Goal: Task Accomplishment & Management: Complete application form

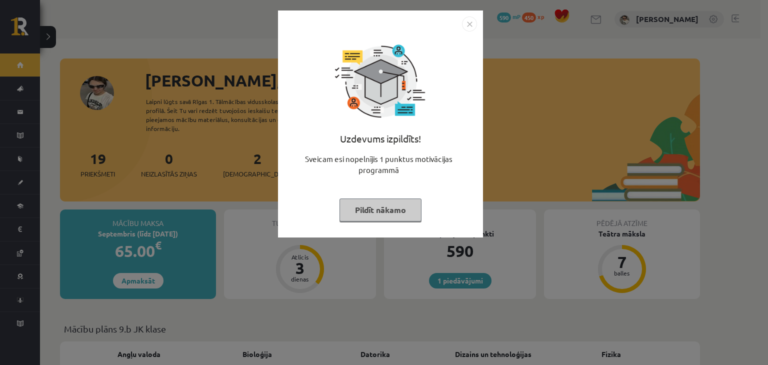
click at [388, 209] on button "Pildīt nākamo" at bounding box center [380, 209] width 82 height 23
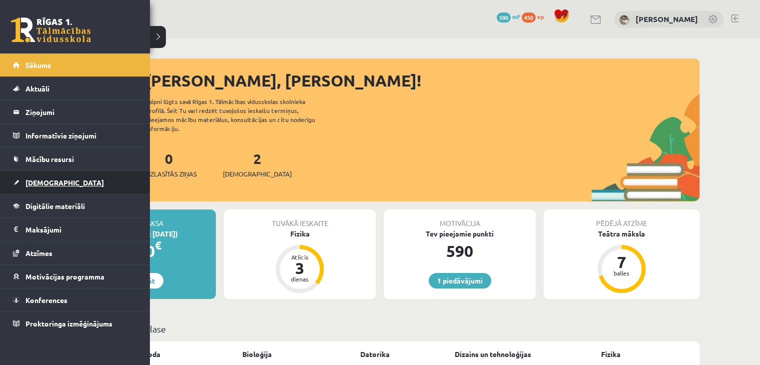
click at [62, 177] on link "[DEMOGRAPHIC_DATA]" at bounding box center [75, 182] width 124 height 23
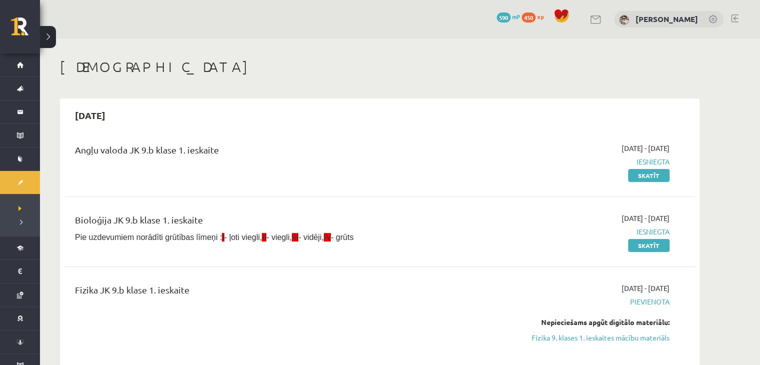
click at [600, 338] on link "Fizika 9. klases 1. ieskaites mācību materiāls" at bounding box center [575, 337] width 188 height 10
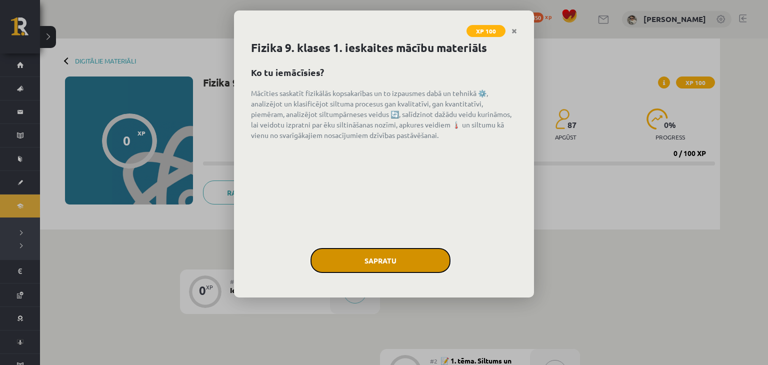
click at [414, 263] on button "Sapratu" at bounding box center [380, 260] width 140 height 25
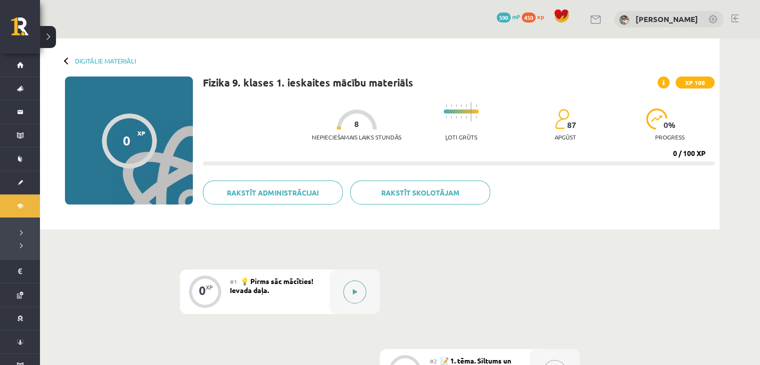
click at [355, 289] on icon at bounding box center [355, 292] width 4 height 6
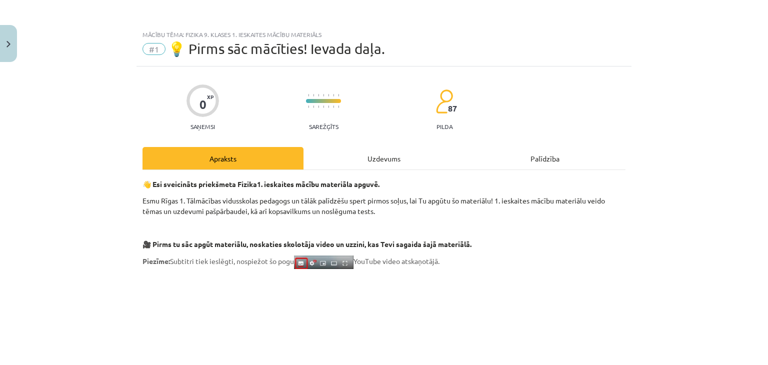
click at [392, 155] on div "Uzdevums" at bounding box center [383, 158] width 161 height 22
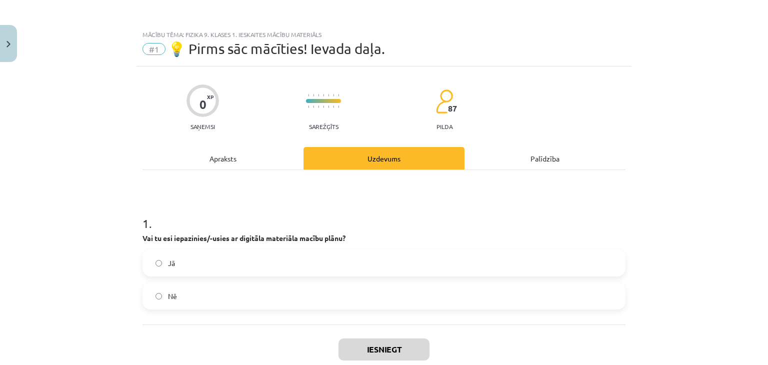
scroll to position [25, 0]
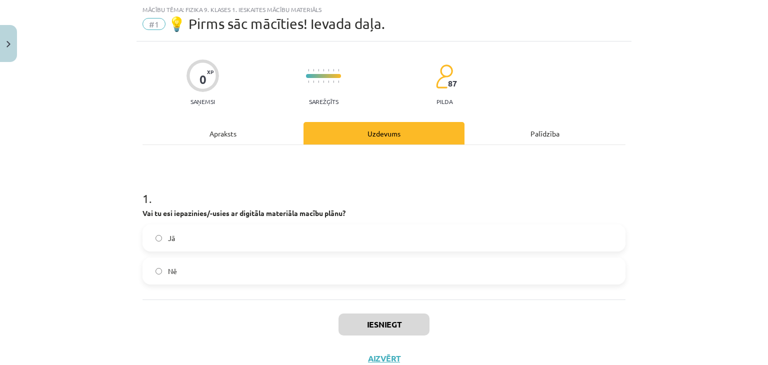
click at [267, 269] on label "Nē" at bounding box center [383, 270] width 481 height 25
click at [250, 238] on label "Jā" at bounding box center [383, 237] width 481 height 25
click at [379, 323] on button "Iesniegt" at bounding box center [383, 324] width 91 height 22
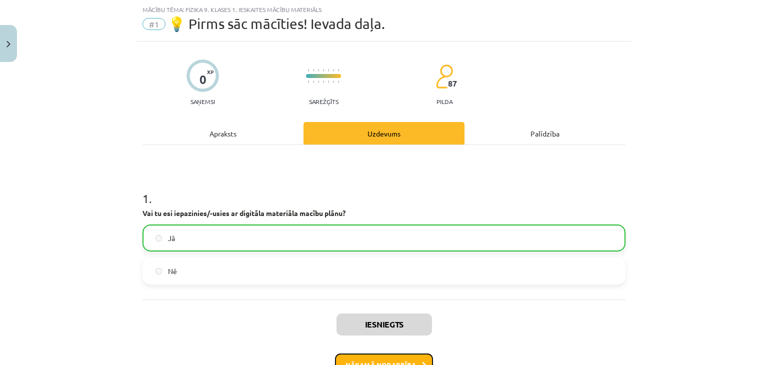
click at [368, 355] on button "Nākamā nodarbība" at bounding box center [384, 364] width 98 height 23
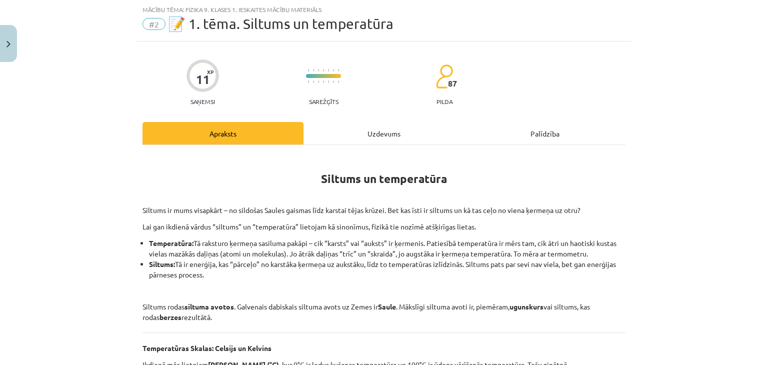
click at [365, 133] on div "Uzdevums" at bounding box center [383, 133] width 161 height 22
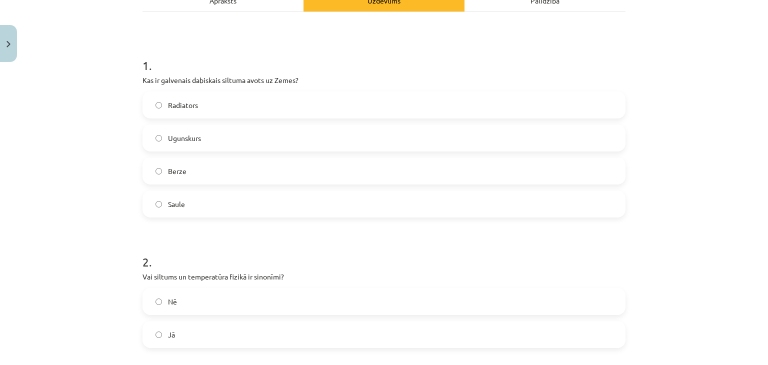
scroll to position [161, 0]
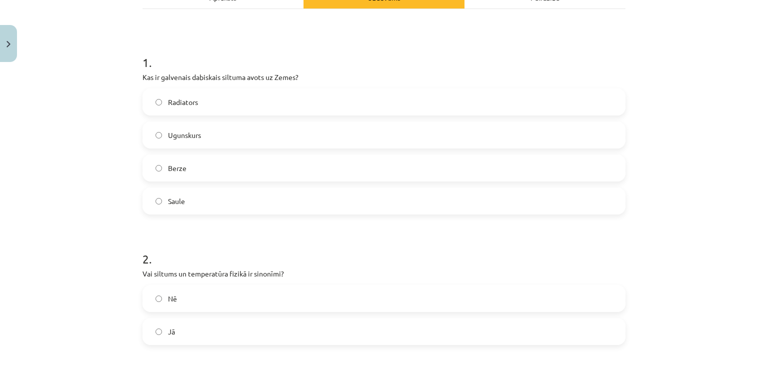
click at [242, 211] on label "Saule" at bounding box center [383, 200] width 481 height 25
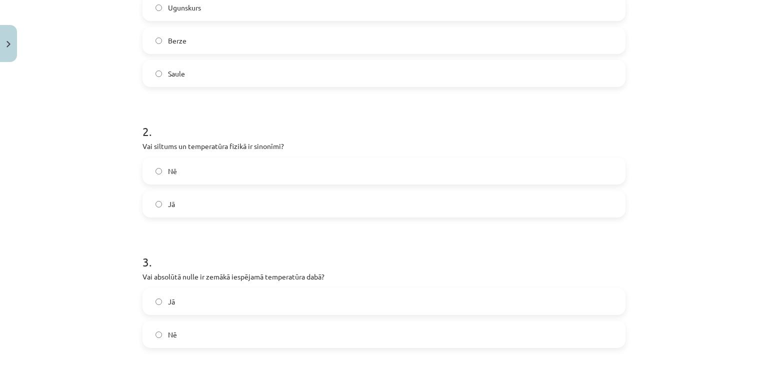
scroll to position [335, 0]
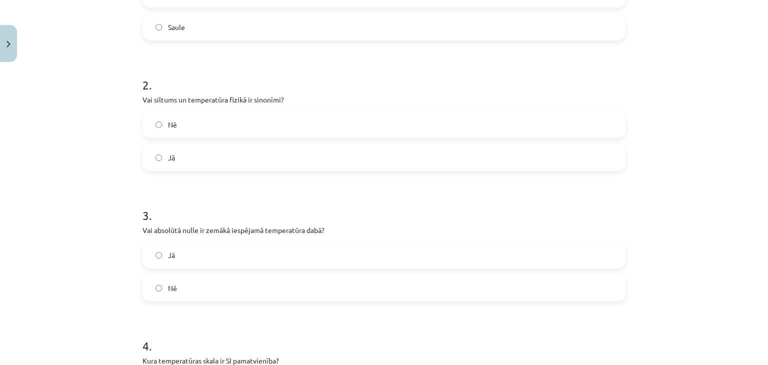
click at [242, 130] on label "Nē" at bounding box center [383, 124] width 481 height 25
click at [254, 252] on label "Jā" at bounding box center [383, 254] width 481 height 25
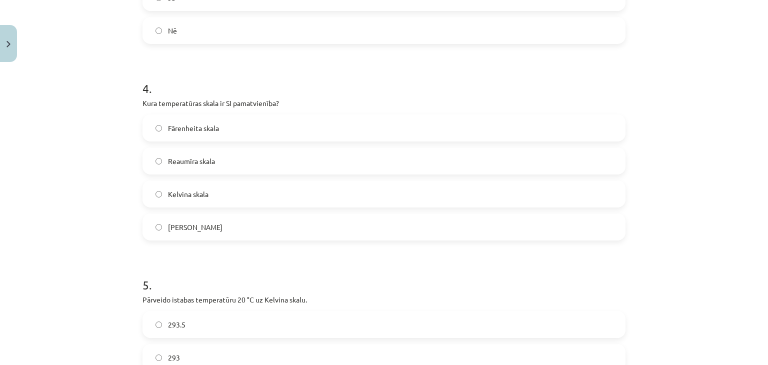
scroll to position [599, 0]
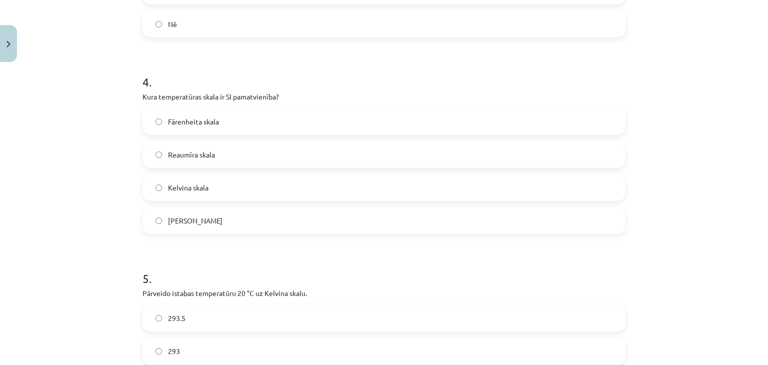
click at [300, 184] on label "Kelvina skala" at bounding box center [383, 187] width 481 height 25
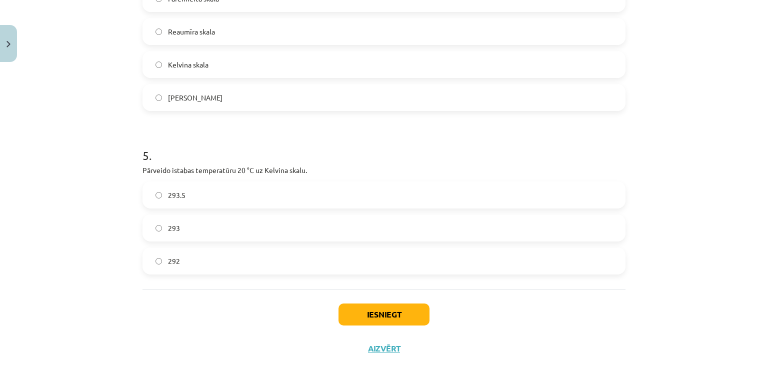
scroll to position [734, 0]
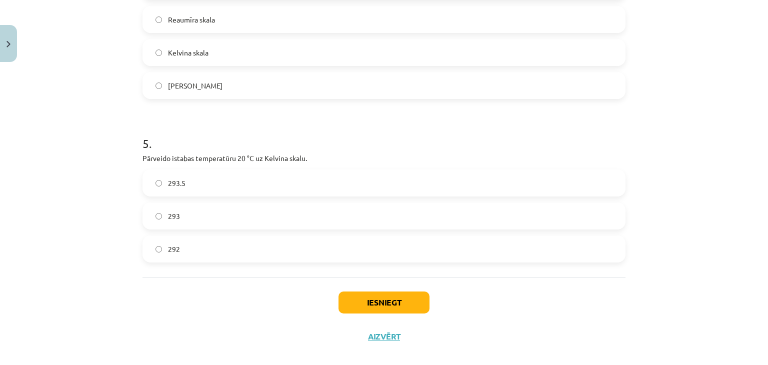
click at [307, 208] on label "293" at bounding box center [383, 215] width 481 height 25
click at [368, 307] on button "Iesniegt" at bounding box center [383, 302] width 91 height 22
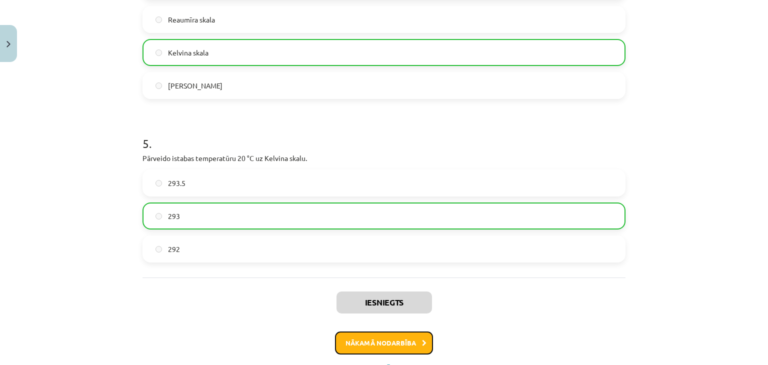
click at [348, 342] on button "Nākamā nodarbība" at bounding box center [384, 342] width 98 height 23
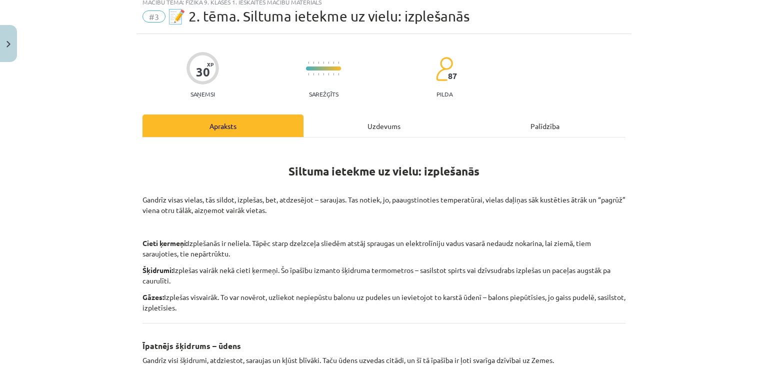
scroll to position [25, 0]
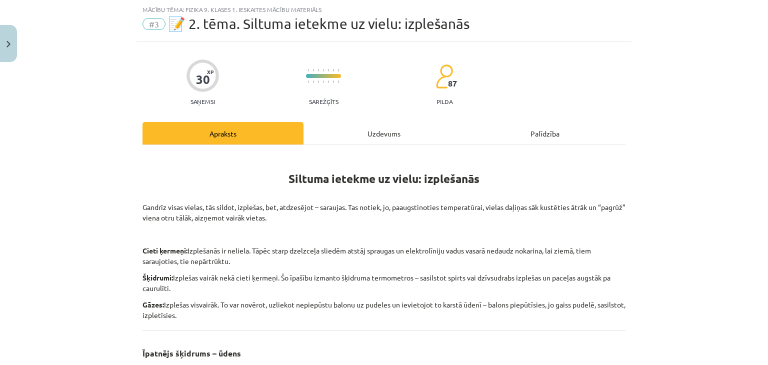
click at [363, 133] on div "Uzdevums" at bounding box center [383, 133] width 161 height 22
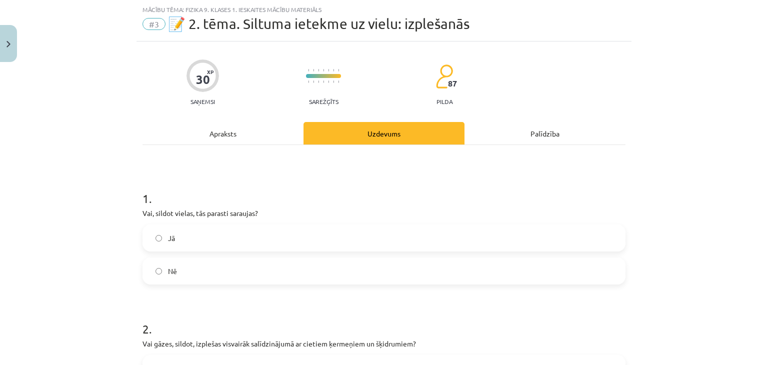
click at [382, 275] on label "Nē" at bounding box center [383, 270] width 481 height 25
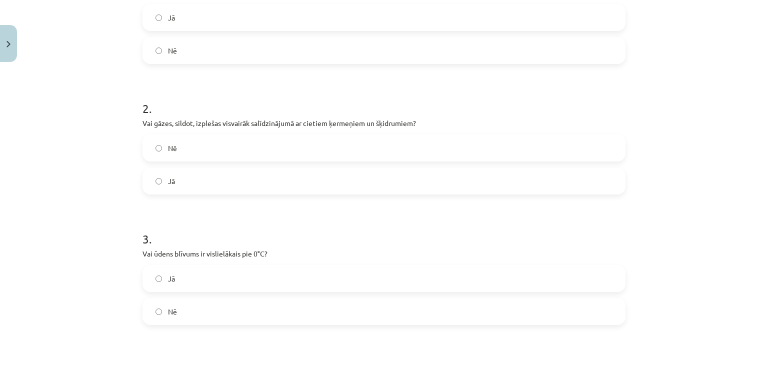
scroll to position [264, 0]
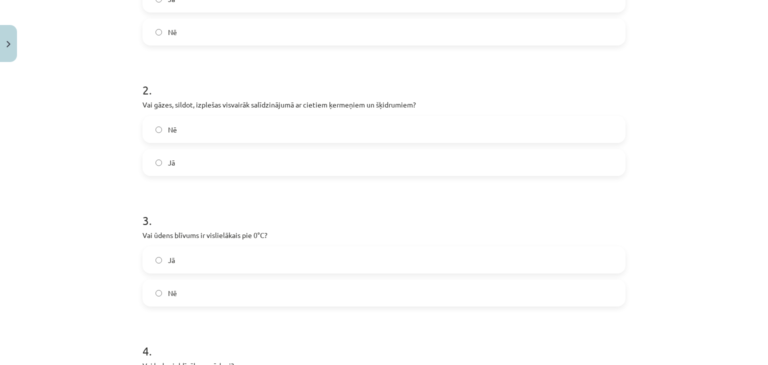
click at [332, 165] on label "Jā" at bounding box center [383, 162] width 481 height 25
click at [311, 293] on label "Nē" at bounding box center [383, 292] width 481 height 25
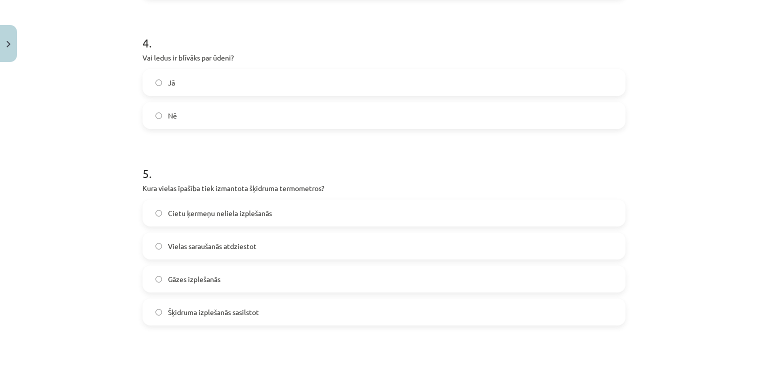
scroll to position [606, 0]
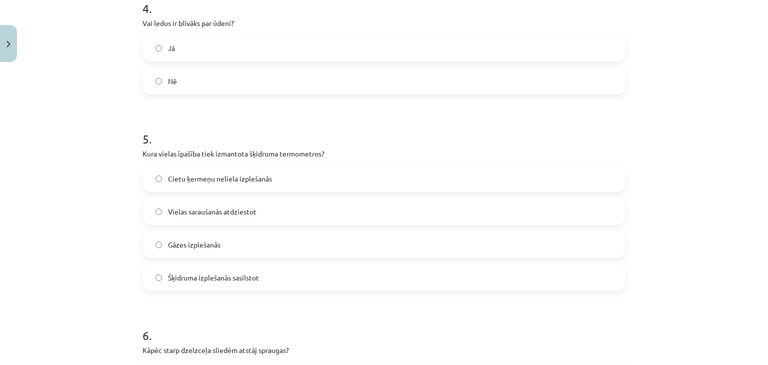
click at [387, 53] on label "Jā" at bounding box center [383, 47] width 481 height 25
click at [437, 81] on label "Nē" at bounding box center [383, 80] width 481 height 25
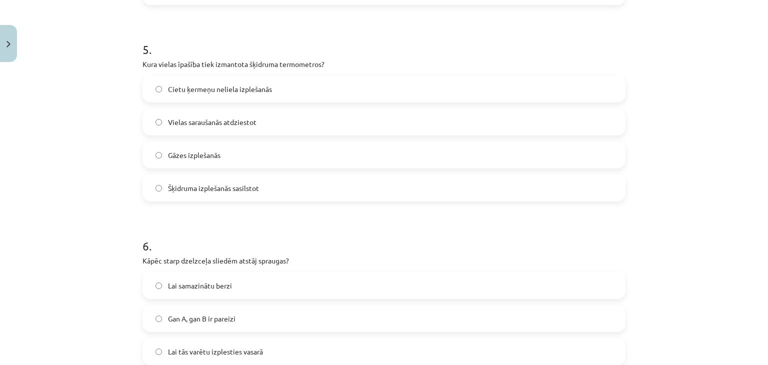
scroll to position [696, 0]
click at [296, 187] on label "Šķidruma izplešanās sasilstot" at bounding box center [383, 187] width 481 height 25
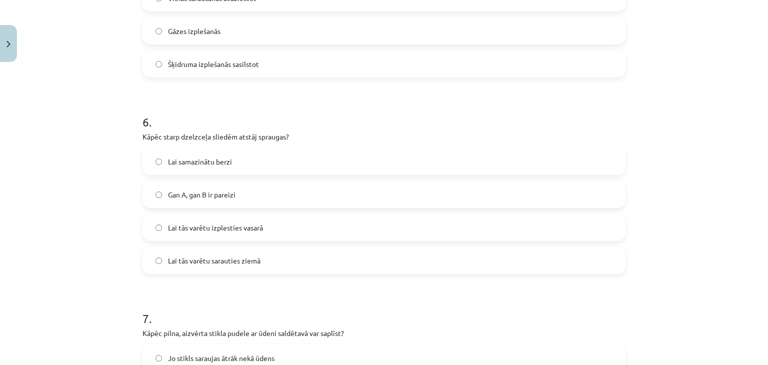
scroll to position [850, 0]
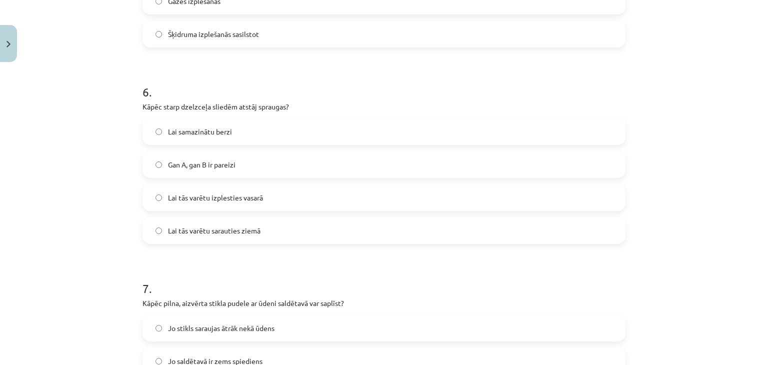
click at [412, 156] on label "Gan A, gan B ir pareizi" at bounding box center [383, 164] width 481 height 25
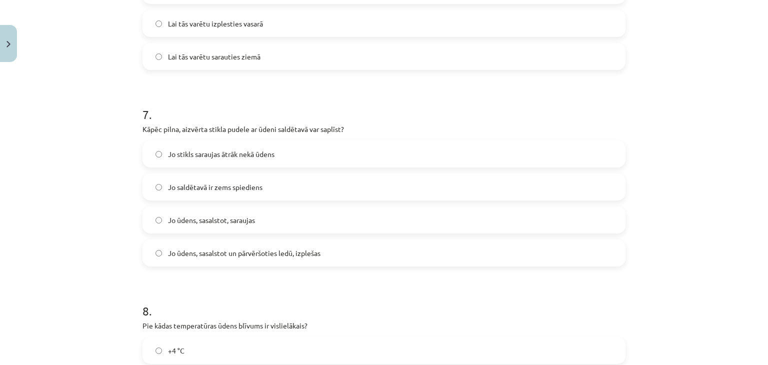
scroll to position [1061, 0]
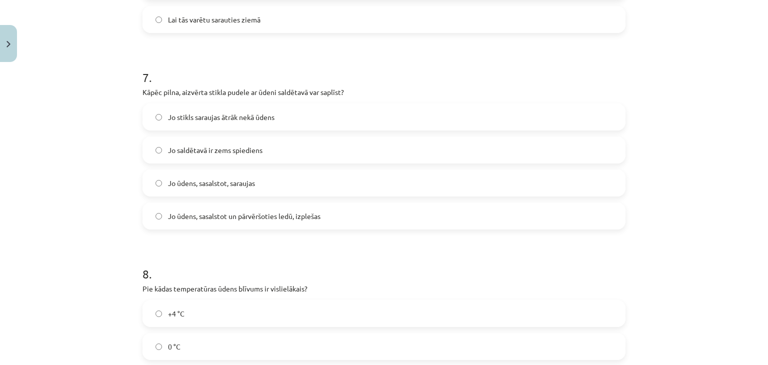
click at [376, 208] on label "Jo ūdens, sasalstot un pārvēršoties ledū, izplešas" at bounding box center [383, 215] width 481 height 25
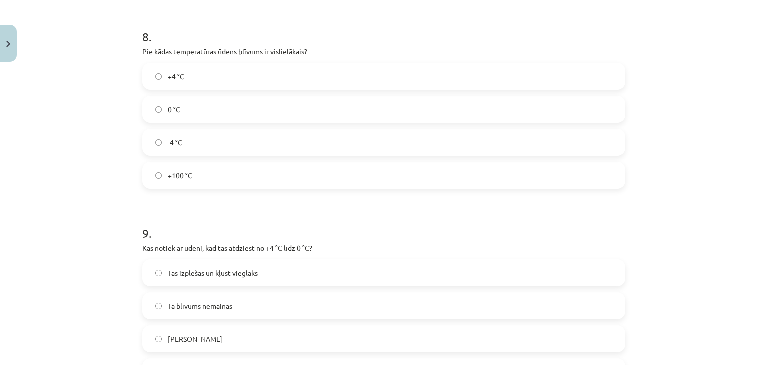
scroll to position [1290, 0]
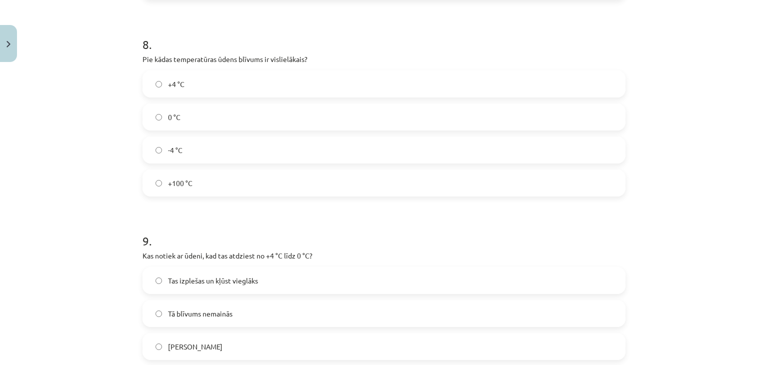
click at [228, 84] on label "+4 °C" at bounding box center [383, 83] width 481 height 25
click at [218, 275] on span "Tas izplešas un kļūst vieglāks" at bounding box center [213, 280] width 90 height 10
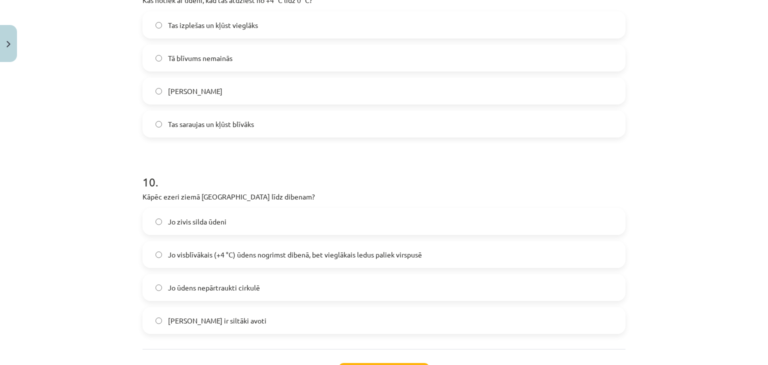
scroll to position [1543, 0]
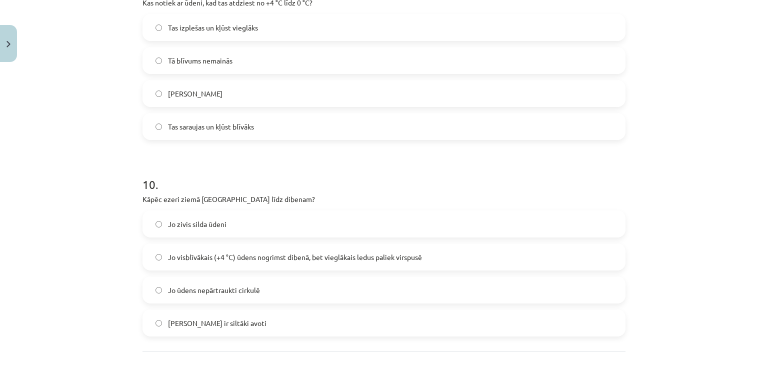
click at [334, 255] on span "Jo visblīvākais (+4 °C) ūdens nogrimst dibenā, bet vieglākais ledus paliek virs…" at bounding box center [295, 257] width 254 height 10
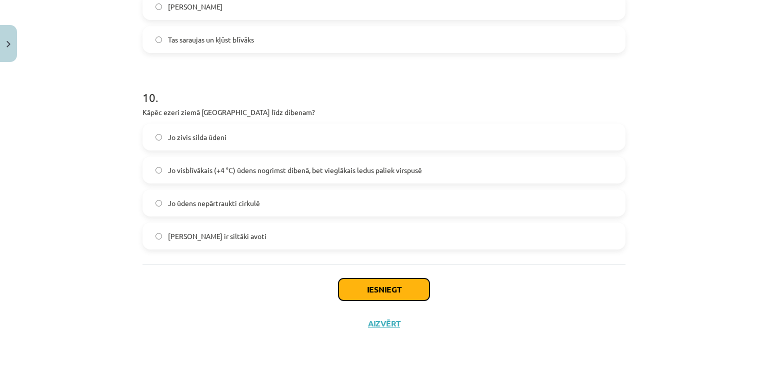
click at [413, 286] on button "Iesniegt" at bounding box center [383, 289] width 91 height 22
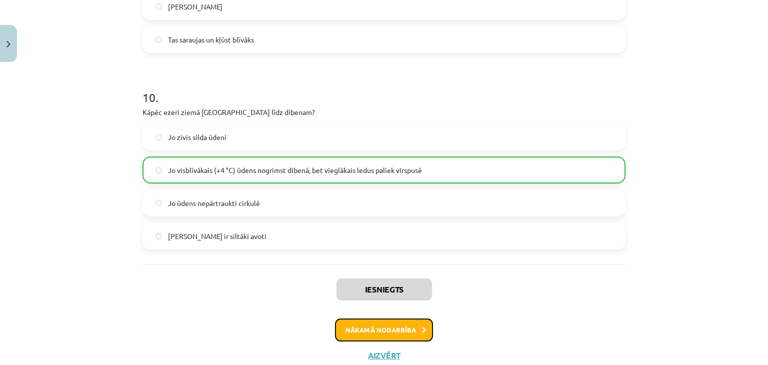
click at [401, 330] on button "Nākamā nodarbība" at bounding box center [384, 329] width 98 height 23
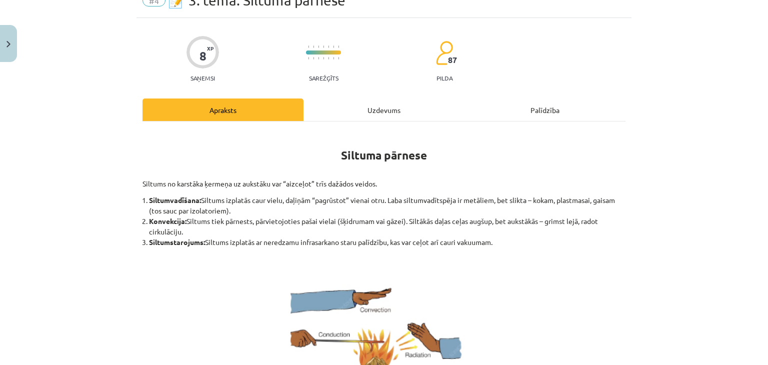
scroll to position [25, 0]
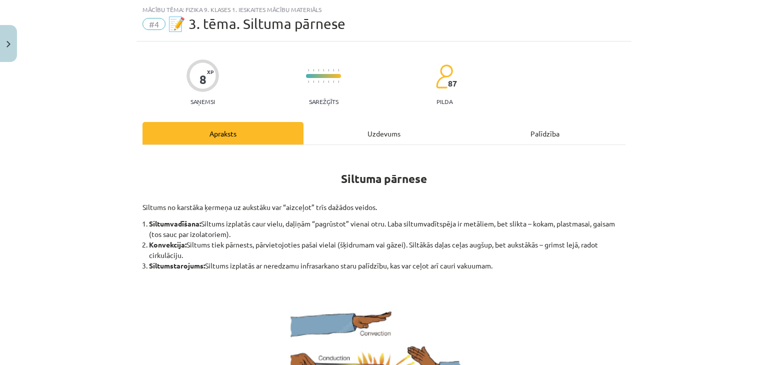
click at [350, 135] on div "Uzdevums" at bounding box center [383, 133] width 161 height 22
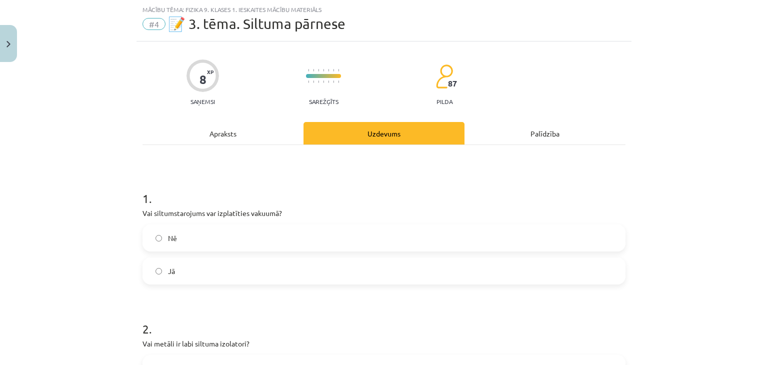
click at [363, 268] on label "Jā" at bounding box center [383, 270] width 481 height 25
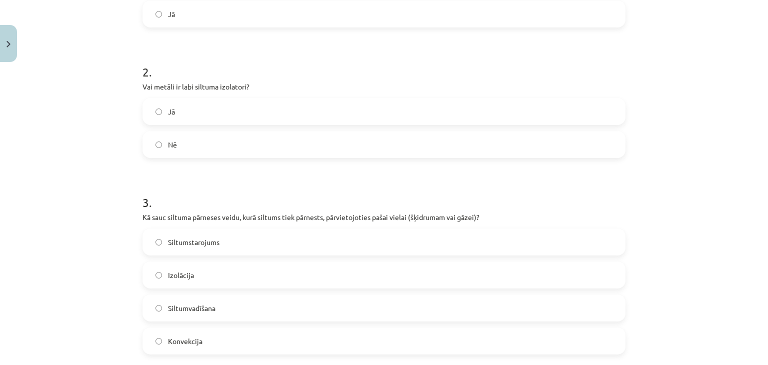
scroll to position [286, 0]
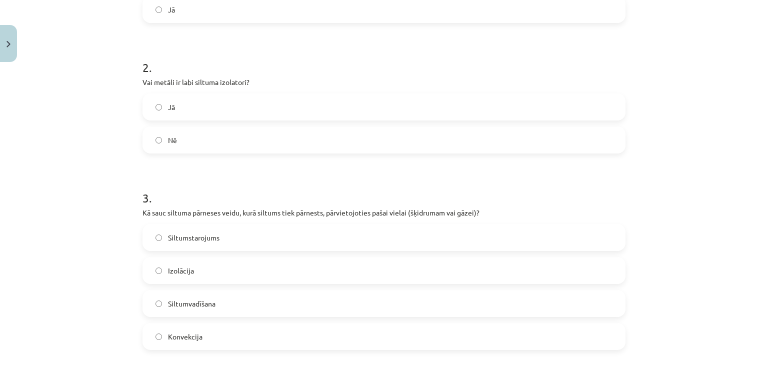
click at [402, 146] on label "Nē" at bounding box center [383, 139] width 481 height 25
click at [315, 328] on label "Konvekcija" at bounding box center [383, 336] width 481 height 25
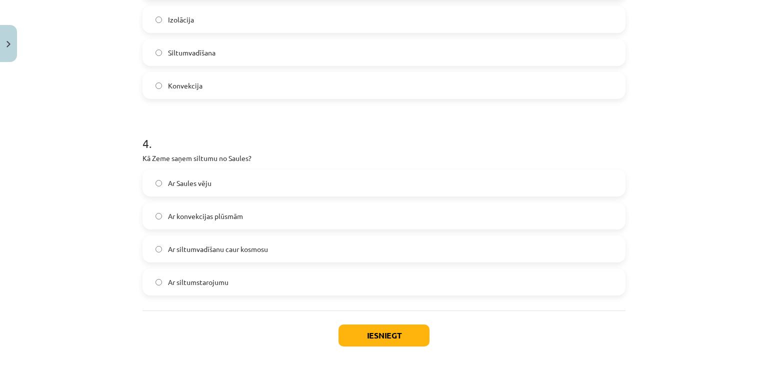
scroll to position [584, 0]
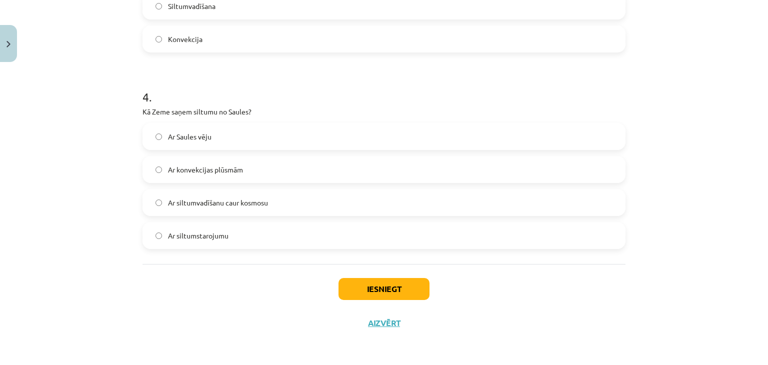
click at [332, 238] on label "Ar siltumstarojumu" at bounding box center [383, 235] width 481 height 25
click at [417, 300] on div "Iesniegt Aizvērt" at bounding box center [383, 299] width 483 height 70
click at [413, 295] on button "Iesniegt" at bounding box center [383, 289] width 91 height 22
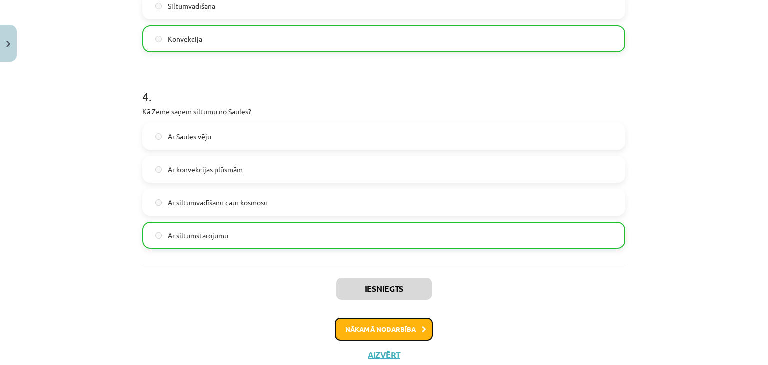
click at [408, 326] on button "Nākamā nodarbība" at bounding box center [384, 329] width 98 height 23
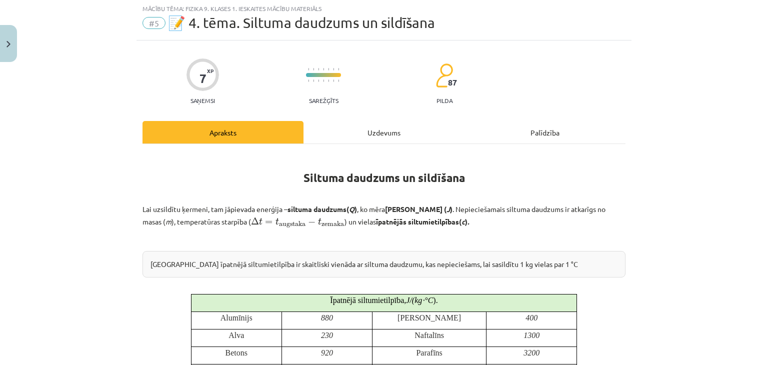
scroll to position [25, 0]
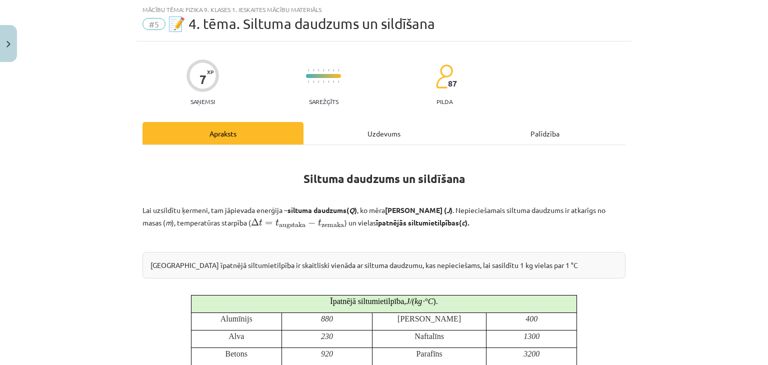
click at [381, 136] on div "Uzdevums" at bounding box center [383, 133] width 161 height 22
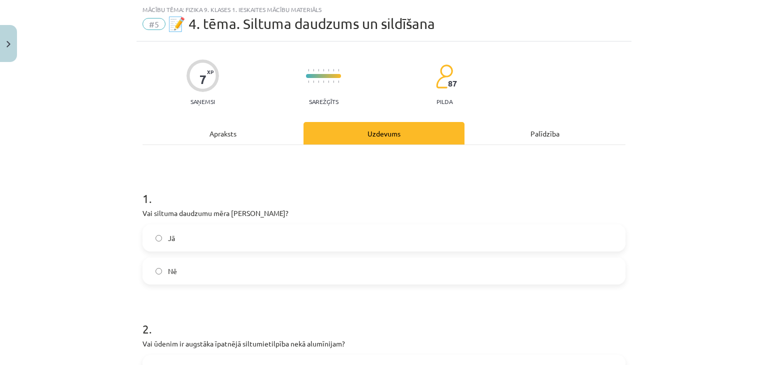
click at [344, 275] on label "Nē" at bounding box center [383, 270] width 481 height 25
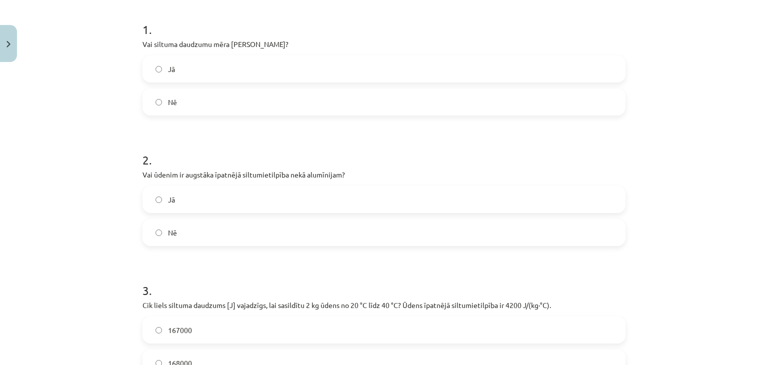
scroll to position [234, 0]
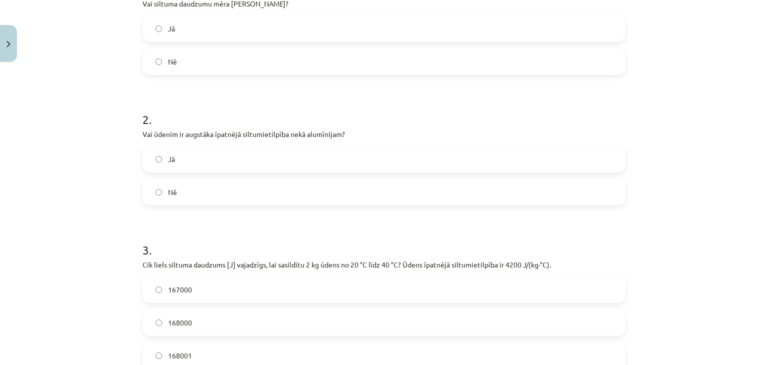
click at [383, 155] on label "Jā" at bounding box center [383, 158] width 481 height 25
click at [374, 316] on label "168000" at bounding box center [383, 322] width 481 height 25
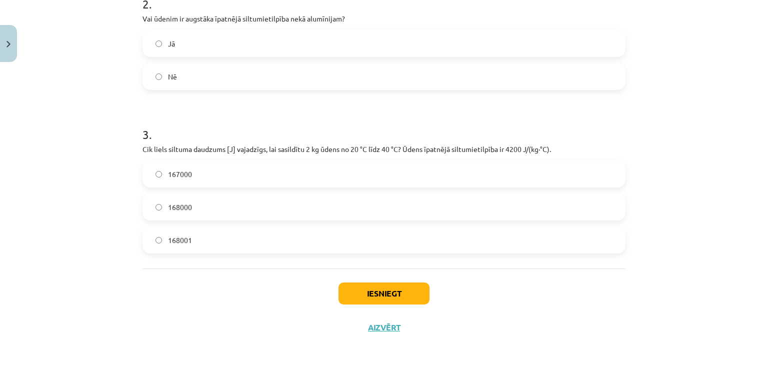
scroll to position [354, 0]
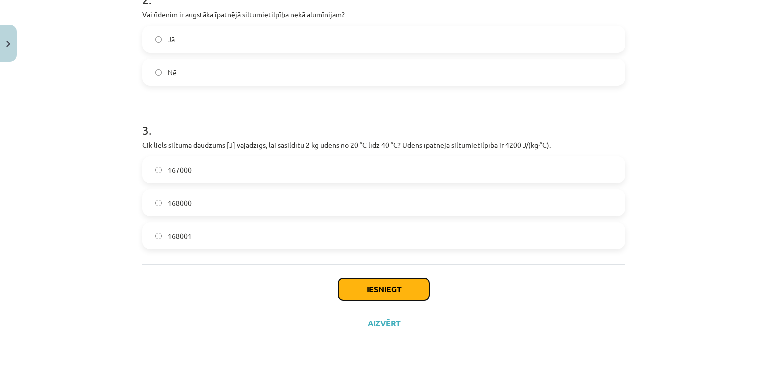
click at [370, 289] on button "Iesniegt" at bounding box center [383, 289] width 91 height 22
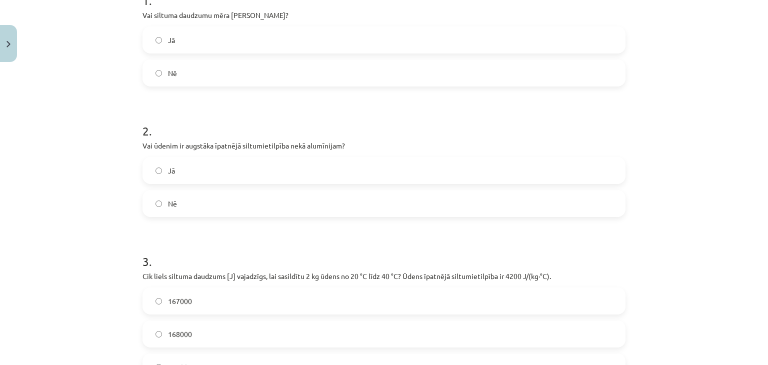
scroll to position [222, 0]
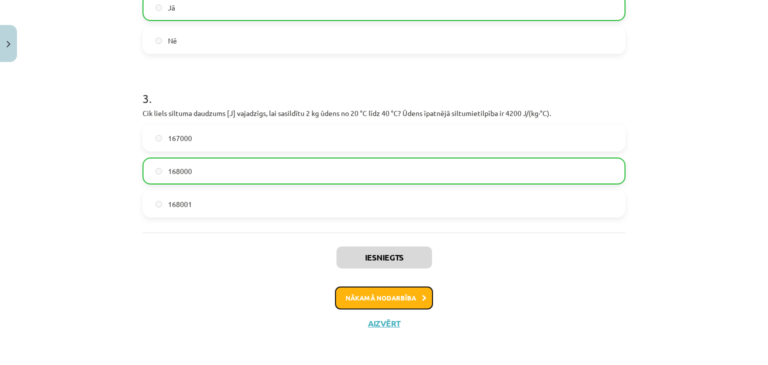
click at [411, 295] on button "Nākamā nodarbība" at bounding box center [384, 297] width 98 height 23
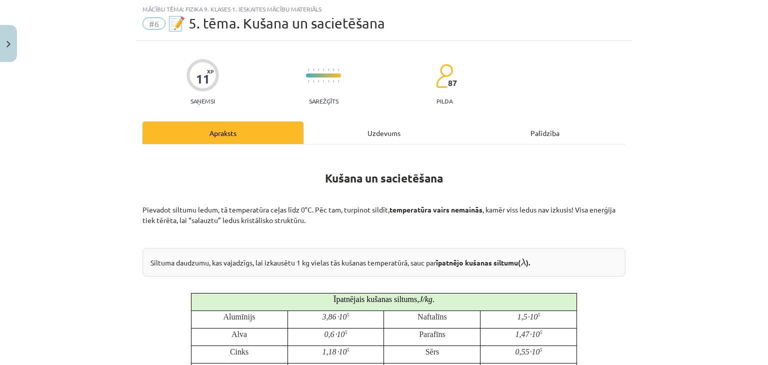
scroll to position [25, 0]
click at [353, 135] on div "Uzdevums" at bounding box center [383, 133] width 161 height 22
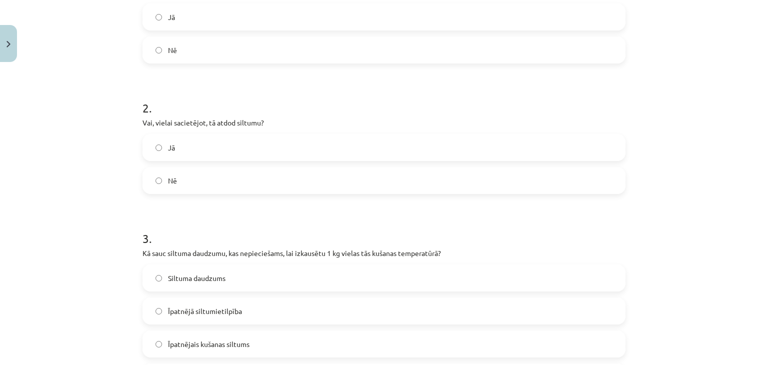
scroll to position [244, 0]
click at [218, 54] on label "Nē" at bounding box center [383, 51] width 481 height 25
click at [238, 153] on label "Jā" at bounding box center [383, 148] width 481 height 25
click at [267, 345] on label "Īpatnējais kušanas siltums" at bounding box center [383, 345] width 481 height 25
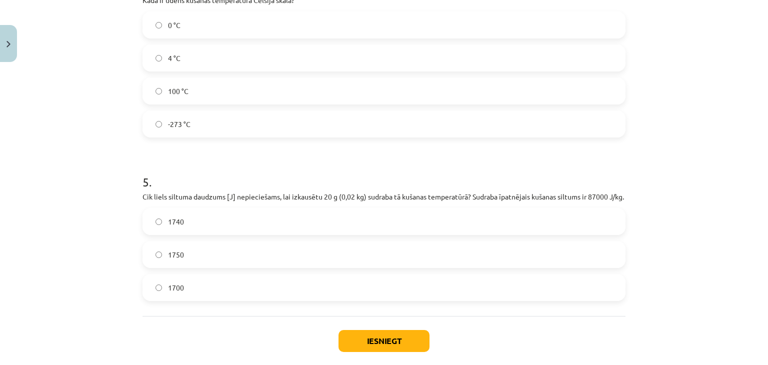
scroll to position [688, 0]
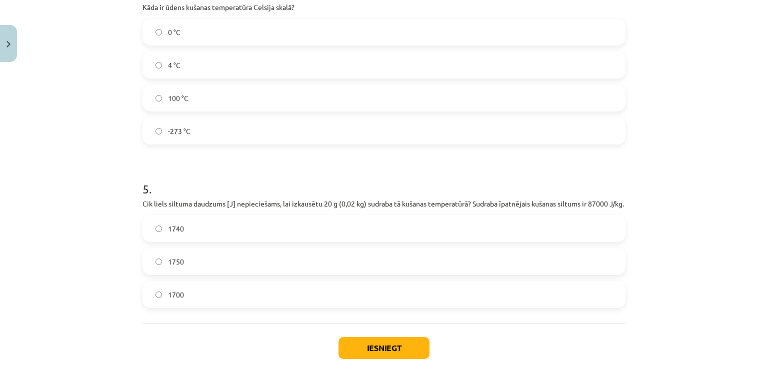
click at [236, 241] on label "1740" at bounding box center [383, 228] width 481 height 25
click at [168, 31] on span "0 °C" at bounding box center [174, 32] width 12 height 10
click at [375, 359] on button "Iesniegt" at bounding box center [383, 348] width 91 height 22
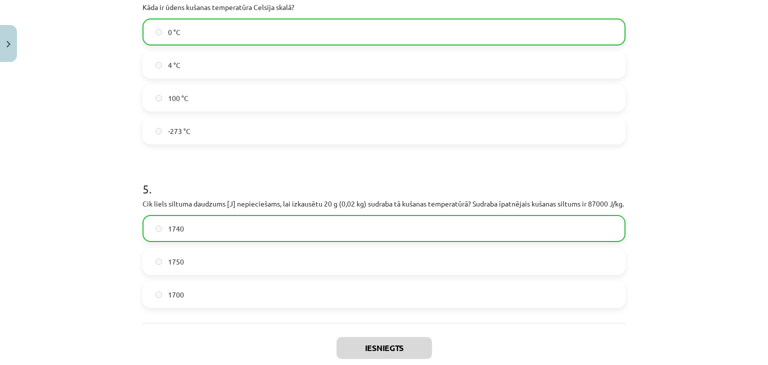
scroll to position [789, 0]
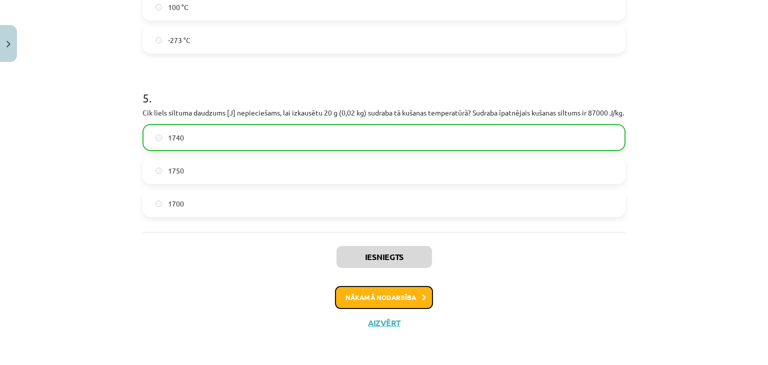
click at [388, 303] on button "Nākamā nodarbība" at bounding box center [384, 297] width 98 height 23
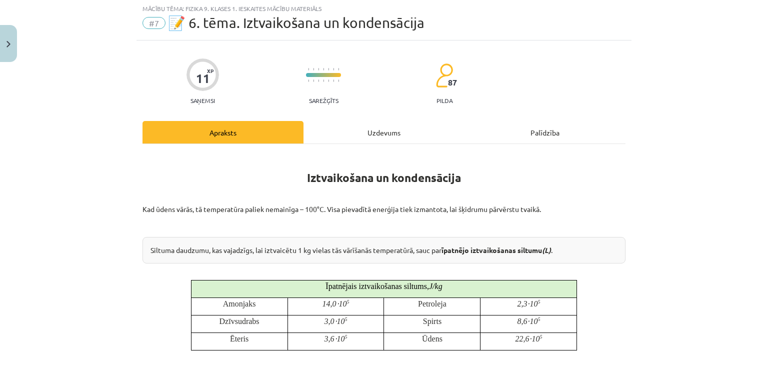
scroll to position [25, 0]
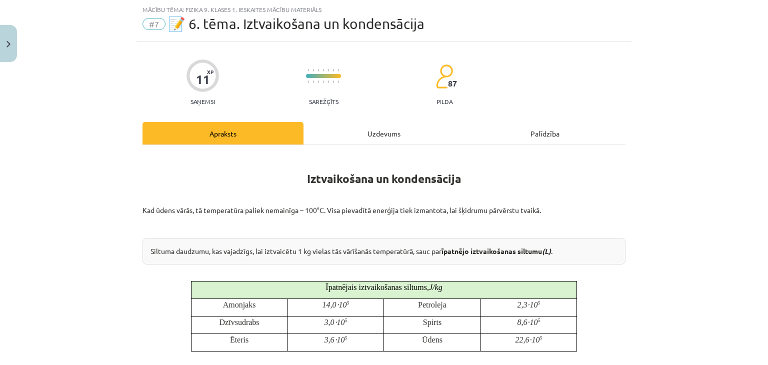
click at [371, 136] on div "Uzdevums" at bounding box center [383, 133] width 161 height 22
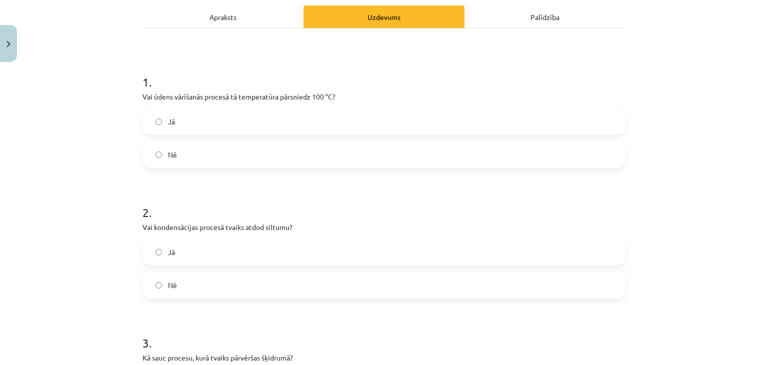
scroll to position [145, 0]
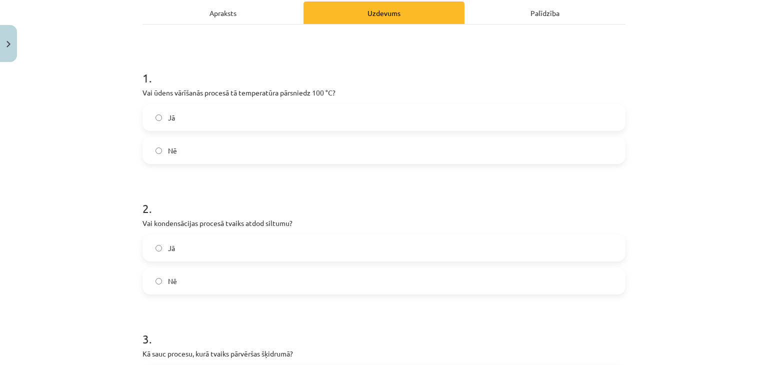
click at [281, 150] on label "Nē" at bounding box center [383, 150] width 481 height 25
click at [290, 245] on label "Jā" at bounding box center [383, 247] width 481 height 25
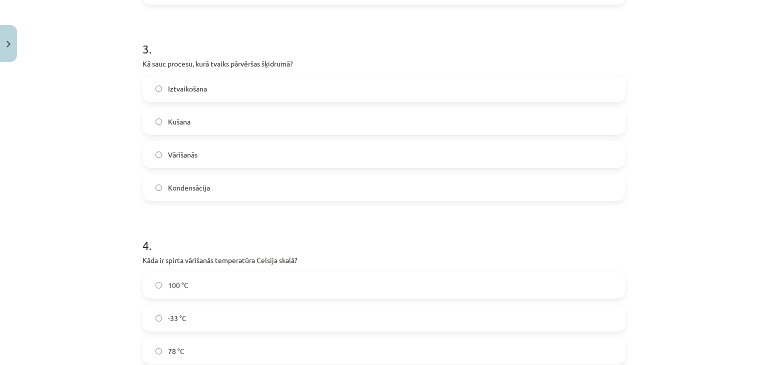
scroll to position [454, 0]
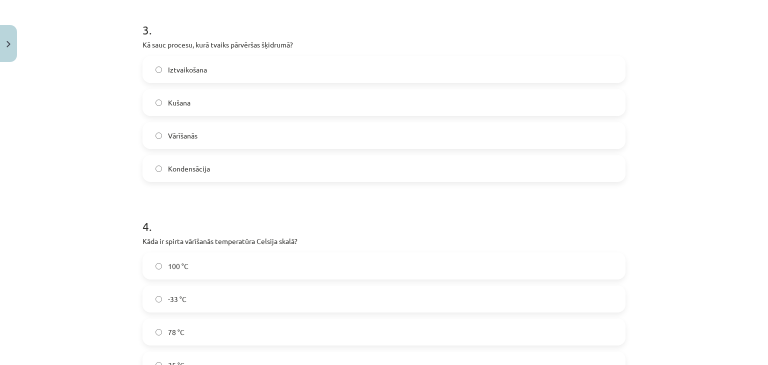
click at [277, 164] on label "Kondensācija" at bounding box center [383, 168] width 481 height 25
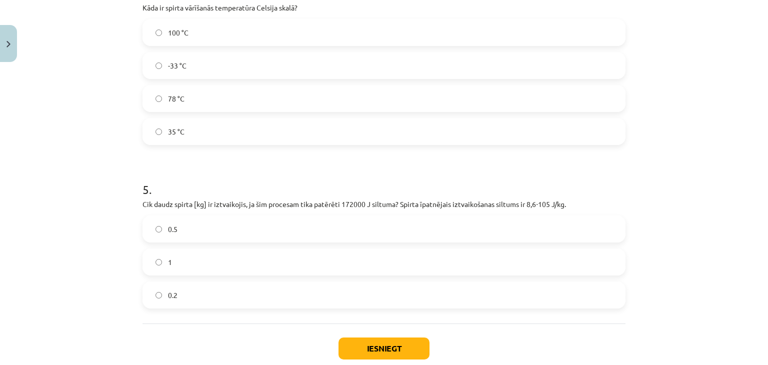
scroll to position [689, 0]
click at [194, 98] on label "78 °C" at bounding box center [383, 96] width 481 height 25
click at [252, 294] on label "0.2" at bounding box center [383, 293] width 481 height 25
click at [414, 347] on button "Iesniegt" at bounding box center [383, 347] width 91 height 22
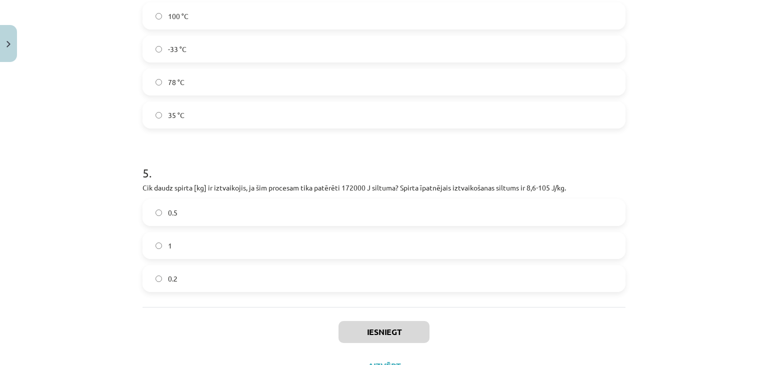
scroll to position [747, 0]
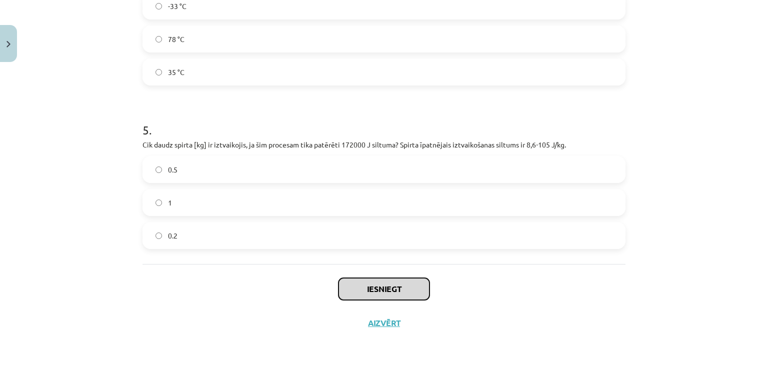
click at [367, 295] on button "Iesniegt" at bounding box center [383, 289] width 91 height 22
click at [399, 293] on button "Iesniegt" at bounding box center [383, 289] width 91 height 22
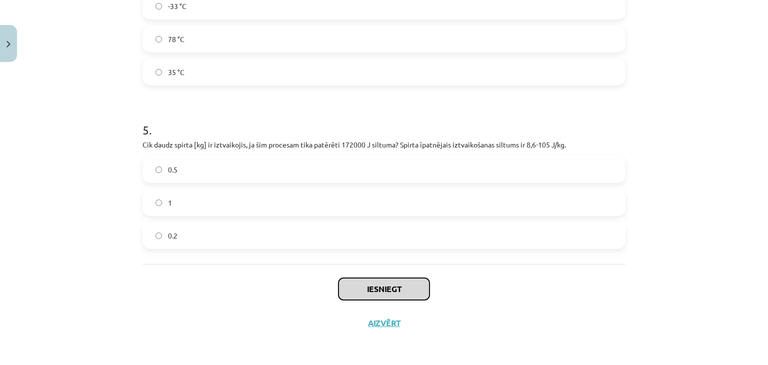
click at [399, 293] on button "Iesniegt" at bounding box center [383, 289] width 91 height 22
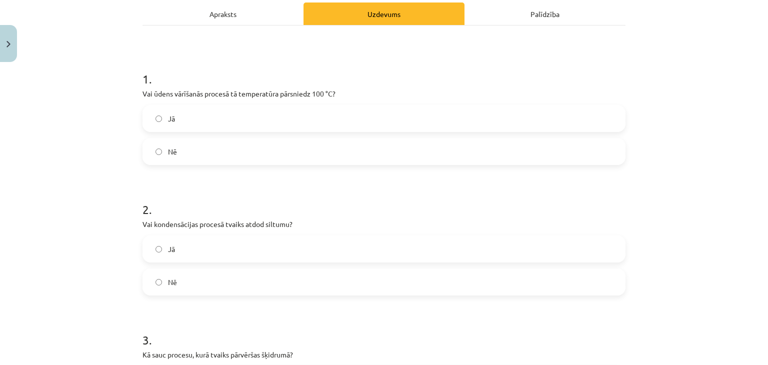
scroll to position [4, 0]
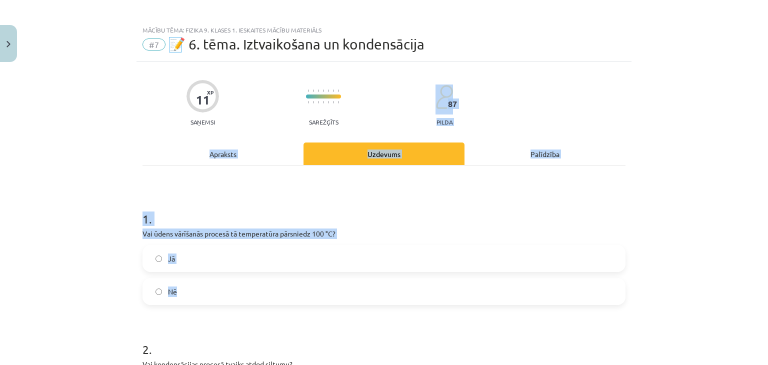
drag, startPoint x: 758, startPoint y: 74, endPoint x: 749, endPoint y: 289, distance: 214.6
click at [749, 289] on div "Mācību tēma: Fizika 9. klases 1. ieskaites mācību materiāls #7 📝 6. tēma. Iztva…" at bounding box center [384, 182] width 768 height 365
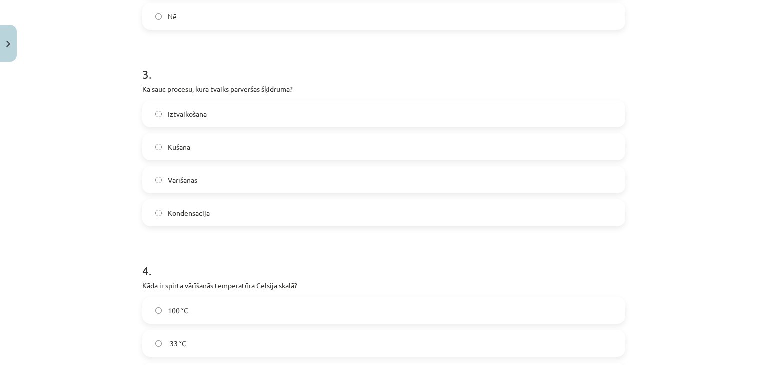
scroll to position [747, 0]
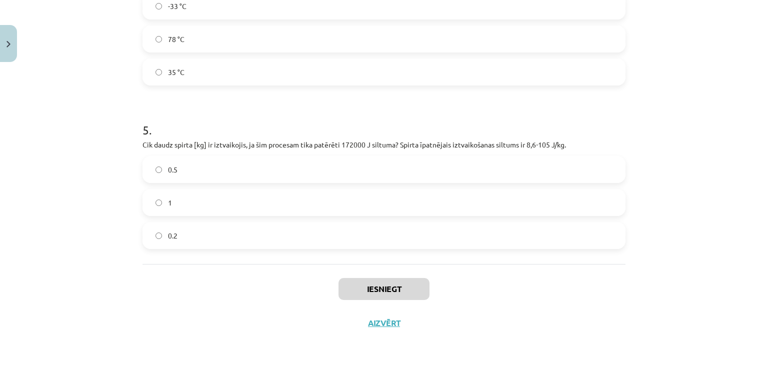
click at [649, 242] on div "Mācību tēma: Fizika 9. klases 1. ieskaites mācību materiāls #7 📝 6. tēma. Iztva…" at bounding box center [384, 182] width 768 height 365
click at [587, 276] on div "Iesniegt Aizvērt" at bounding box center [383, 299] width 483 height 70
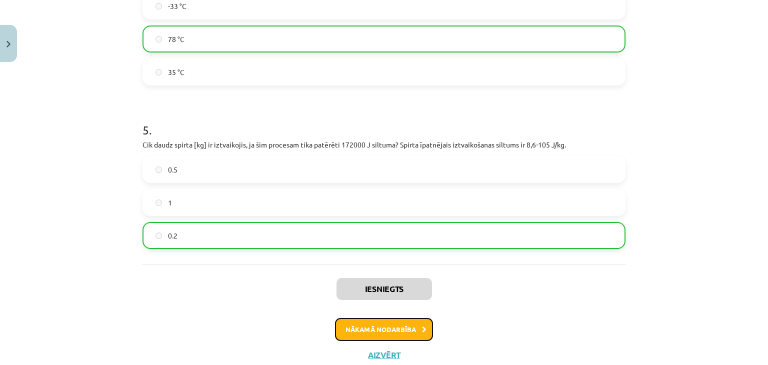
click at [405, 327] on button "Nākamā nodarbība" at bounding box center [384, 329] width 98 height 23
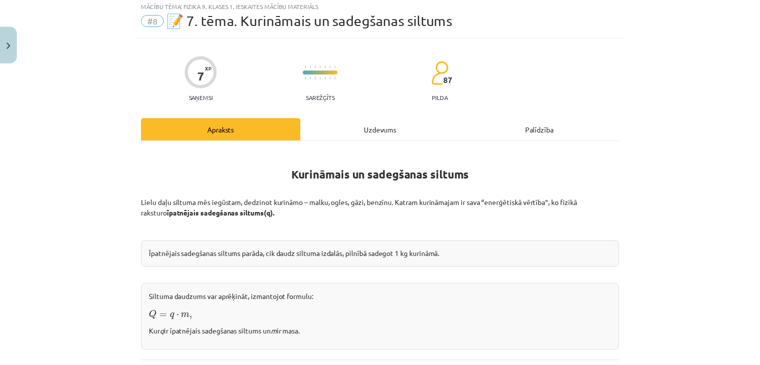
scroll to position [25, 0]
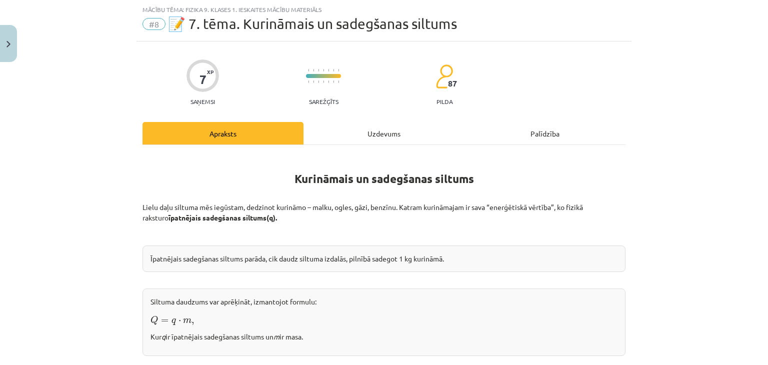
click at [381, 137] on div "Uzdevums" at bounding box center [383, 133] width 161 height 22
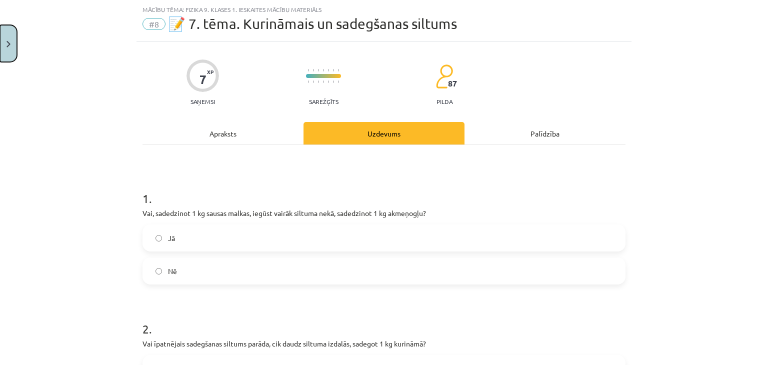
click at [10, 56] on button "Close" at bounding box center [8, 43] width 17 height 37
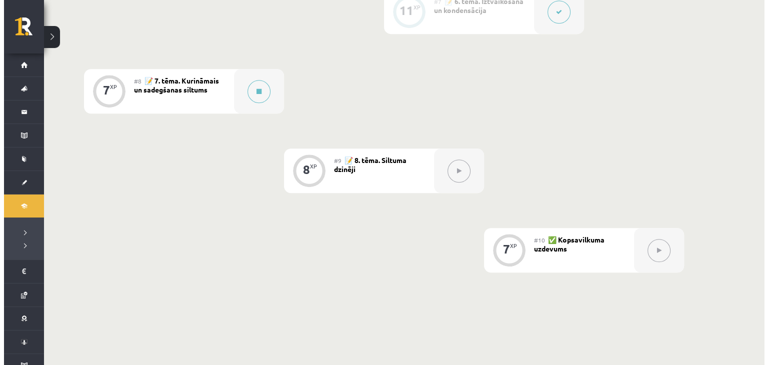
scroll to position [756, 0]
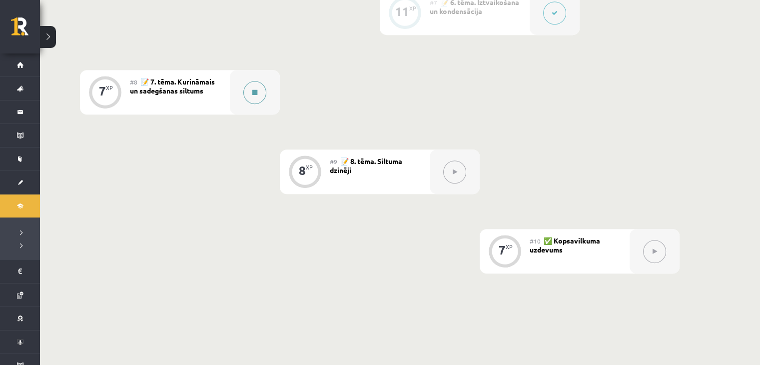
click at [249, 102] on div at bounding box center [255, 92] width 50 height 44
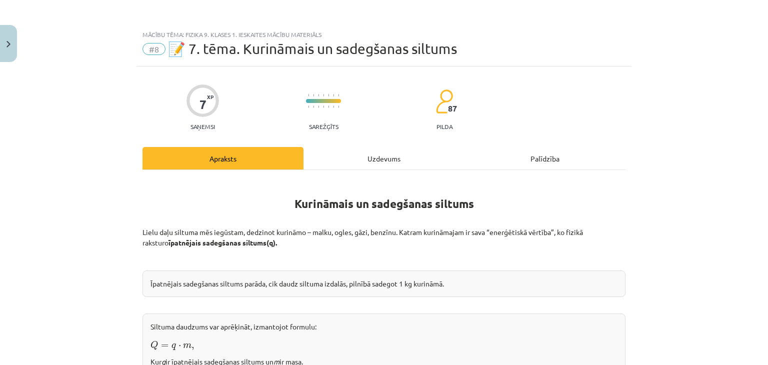
click at [367, 156] on div "Uzdevums" at bounding box center [383, 158] width 161 height 22
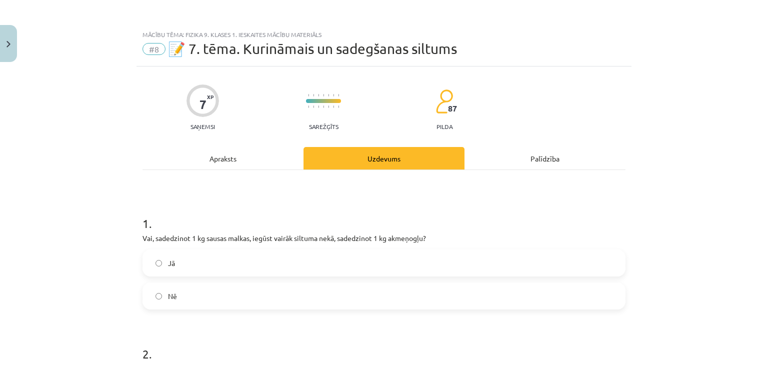
scroll to position [25, 0]
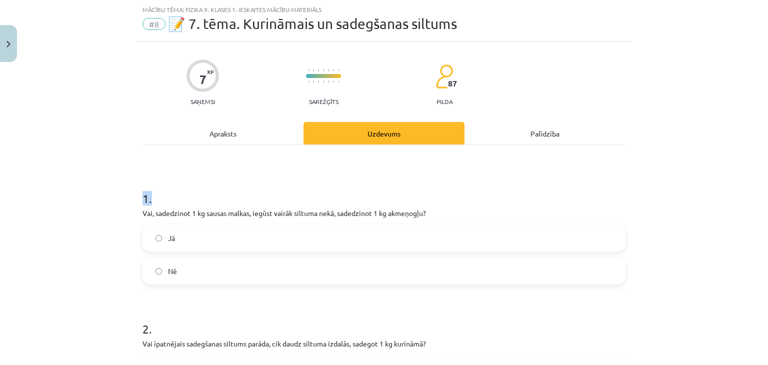
drag, startPoint x: 367, startPoint y: 156, endPoint x: 97, endPoint y: 196, distance: 272.8
click at [97, 196] on div "Mācību tēma: Fizika 9. klases 1. ieskaites mācību materiāls #8 📝 7. tēma. Kurin…" at bounding box center [384, 182] width 768 height 365
click at [122, 196] on div "Mācību tēma: Fizika 9. klases 1. ieskaites mācību materiāls #8 📝 7. tēma. Kurin…" at bounding box center [384, 182] width 768 height 365
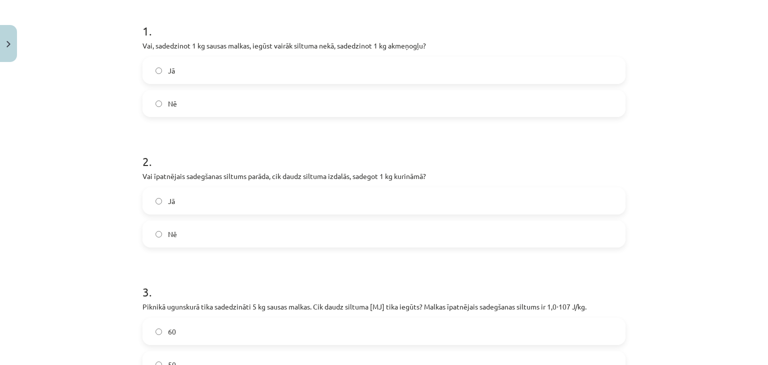
scroll to position [204, 0]
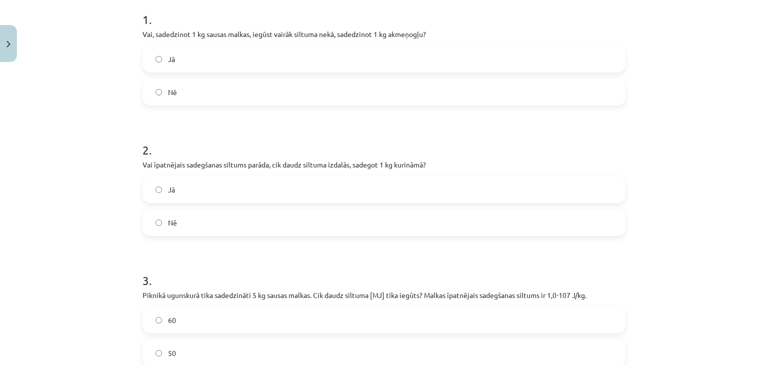
click at [192, 94] on label "Nē" at bounding box center [383, 91] width 481 height 25
click at [190, 194] on label "Jā" at bounding box center [383, 189] width 481 height 25
click at [179, 356] on label "50" at bounding box center [383, 352] width 481 height 25
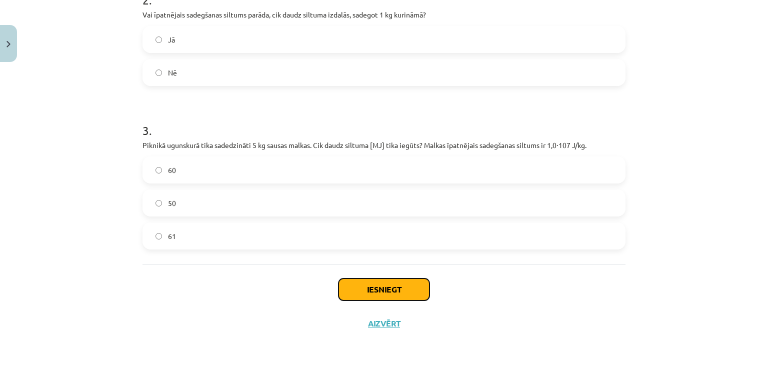
click at [388, 292] on button "Iesniegt" at bounding box center [383, 289] width 91 height 22
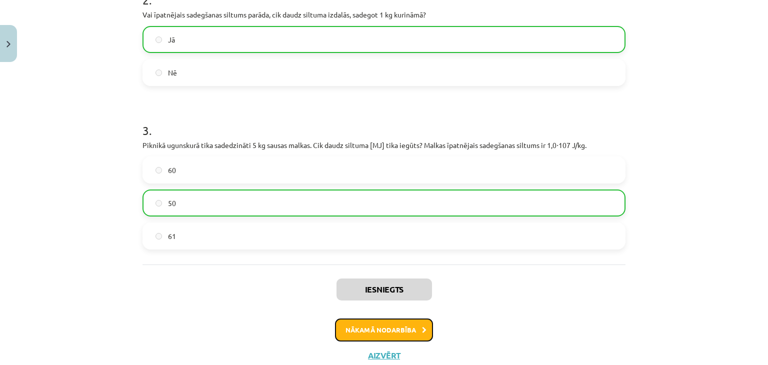
click at [405, 331] on button "Nākamā nodarbība" at bounding box center [384, 329] width 98 height 23
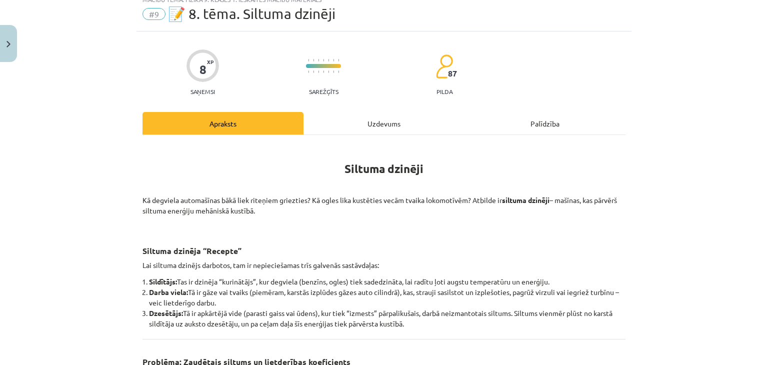
scroll to position [25, 0]
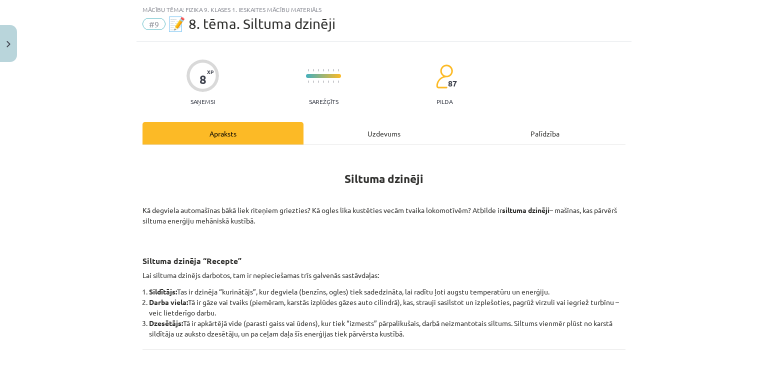
click at [362, 130] on div "Uzdevums" at bounding box center [383, 133] width 161 height 22
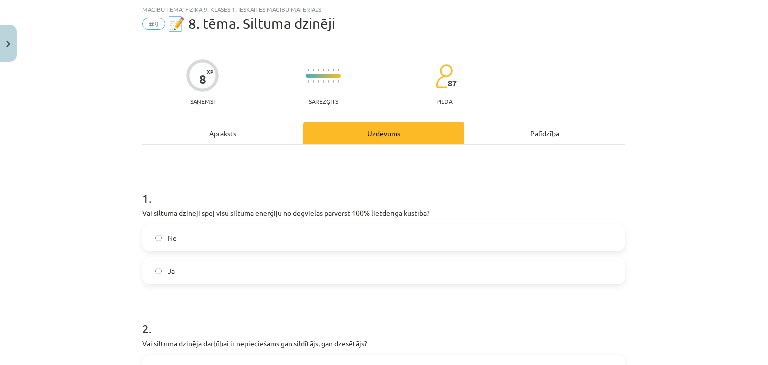
click at [193, 126] on div "Apraksts" at bounding box center [222, 133] width 161 height 22
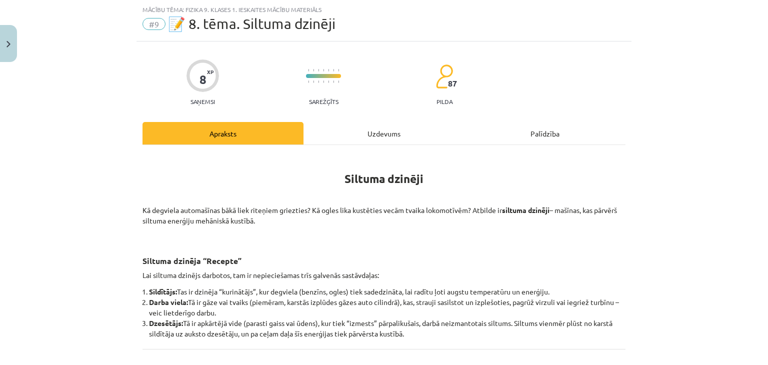
click at [387, 134] on div "Uzdevums" at bounding box center [383, 133] width 161 height 22
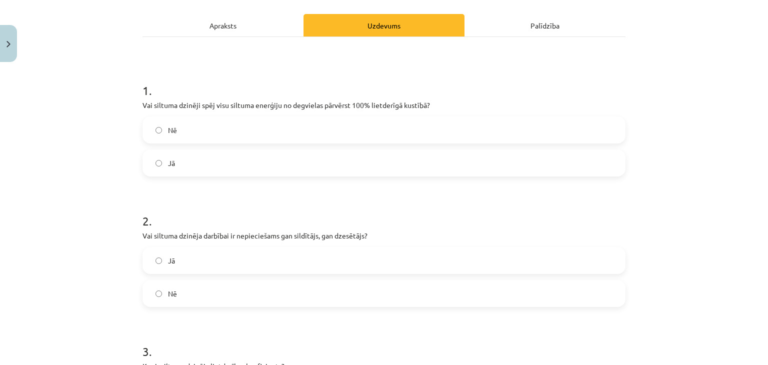
scroll to position [129, 0]
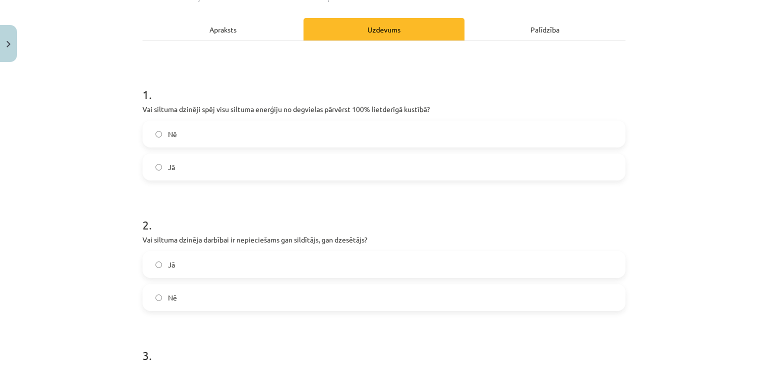
click at [253, 138] on label "Nē" at bounding box center [383, 133] width 481 height 25
click at [312, 260] on label "Jā" at bounding box center [383, 264] width 481 height 25
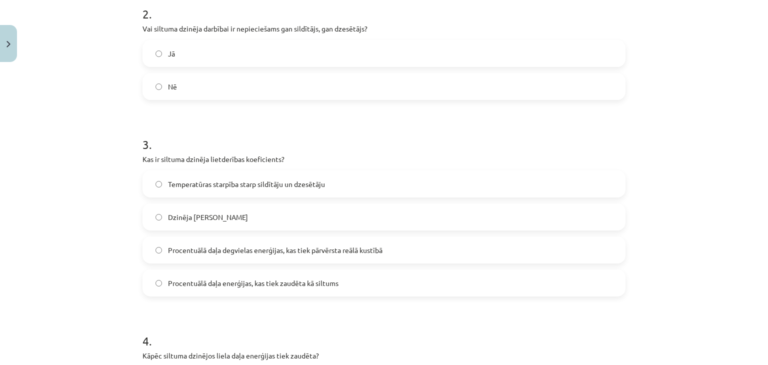
scroll to position [342, 0]
click at [309, 250] on span "Procentuālā daļa degvielas enerģijas, kas tiek pārvērsta reālā kustībā" at bounding box center [275, 248] width 214 height 10
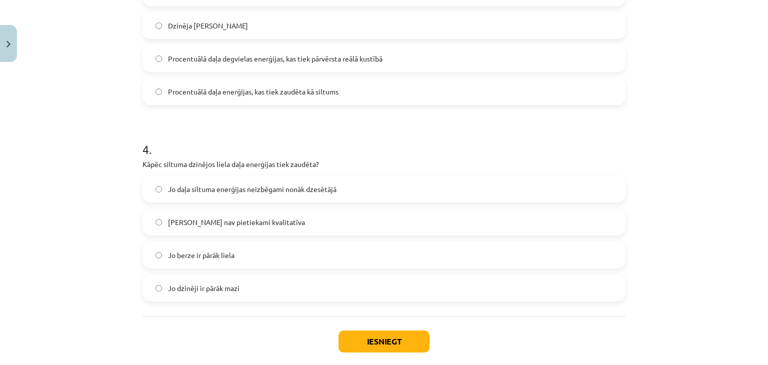
scroll to position [529, 0]
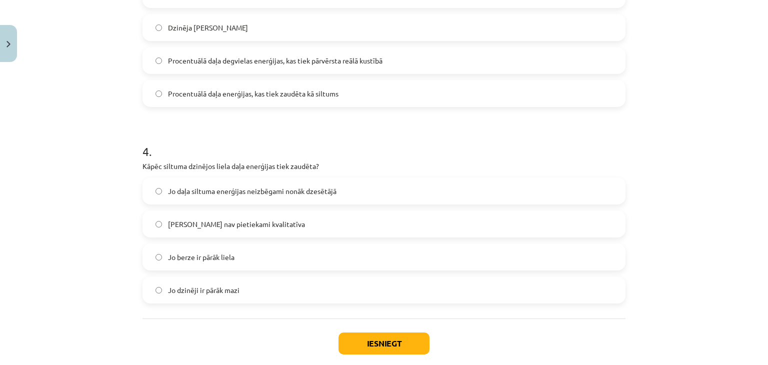
click at [239, 190] on span "Jo daļa siltuma enerģijas neizbēgami nonāk dzesētājā" at bounding box center [252, 191] width 168 height 10
click at [398, 346] on button "Iesniegt" at bounding box center [383, 343] width 91 height 22
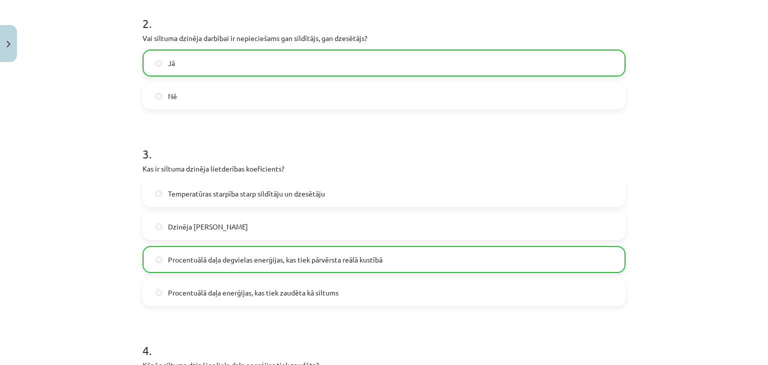
scroll to position [615, 0]
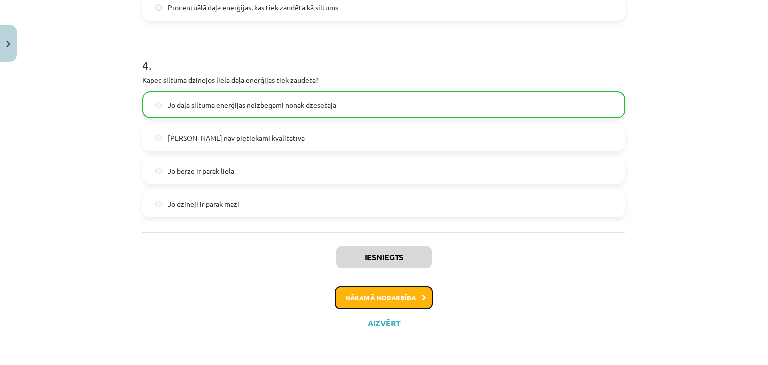
click at [406, 304] on button "Nākamā nodarbība" at bounding box center [384, 297] width 98 height 23
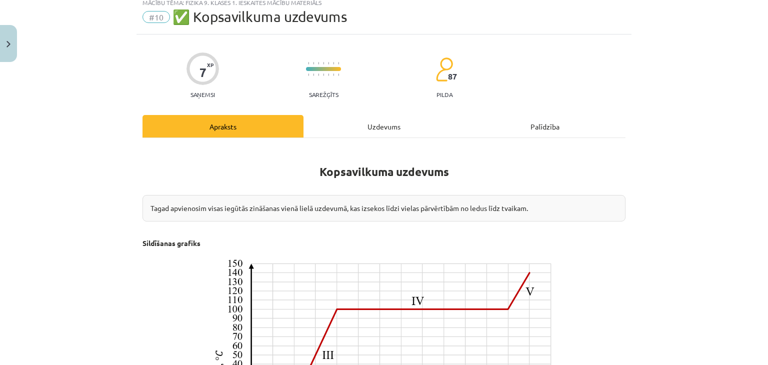
scroll to position [25, 0]
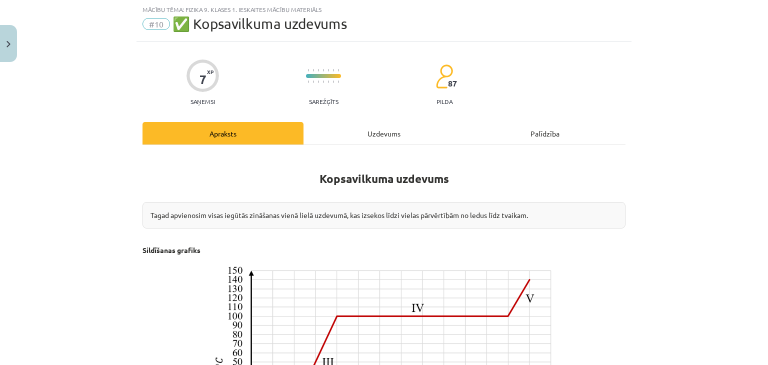
click at [386, 136] on div "Uzdevums" at bounding box center [383, 133] width 161 height 22
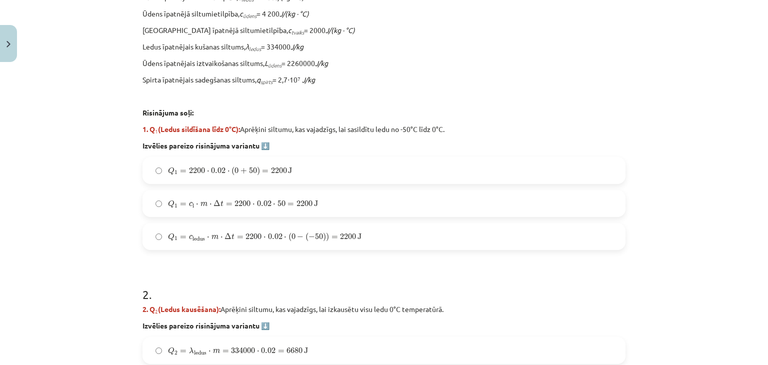
scroll to position [329, 0]
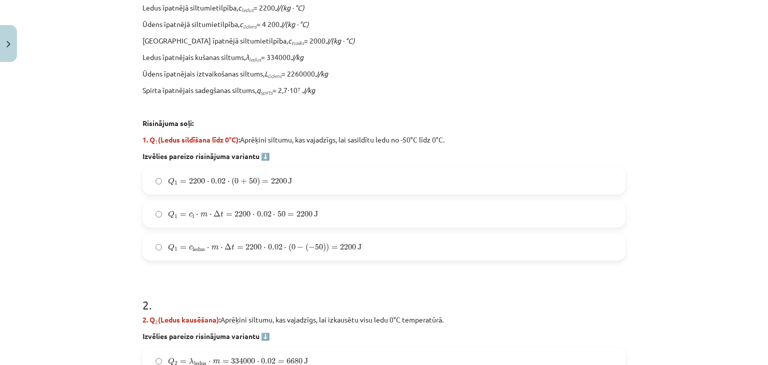
click at [287, 214] on span "=" at bounding box center [290, 214] width 6 height 3
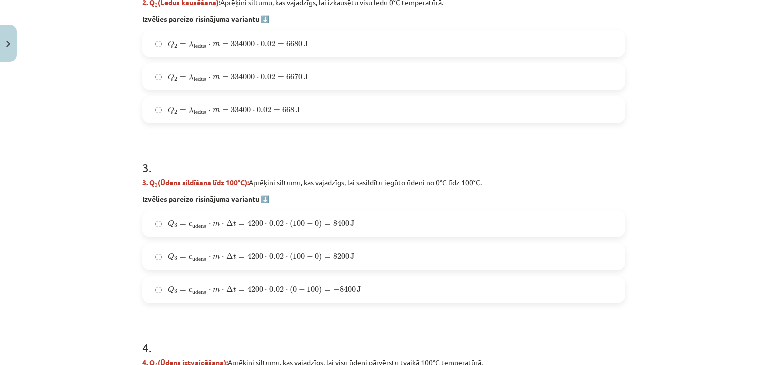
scroll to position [648, 0]
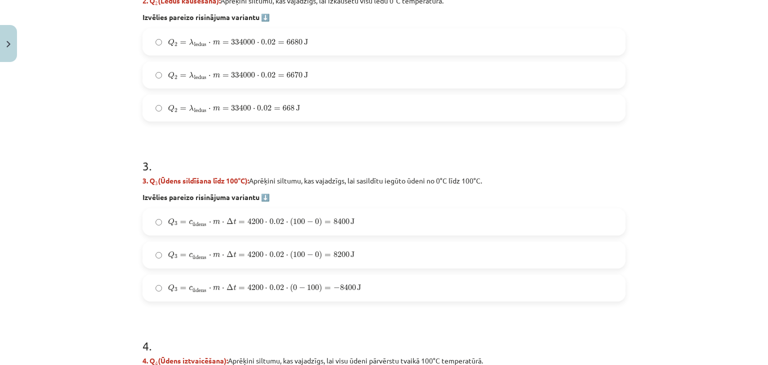
click at [376, 111] on label "Q 2 = λ ledus ⋅ m = 33400 ⋅ 0.02 = 668 J Q 2 = λ ledus ⋅ m = 33400 ⋅ 0.02 = 668…" at bounding box center [383, 107] width 481 height 25
click at [319, 219] on span ")" at bounding box center [320, 221] width 3 height 9
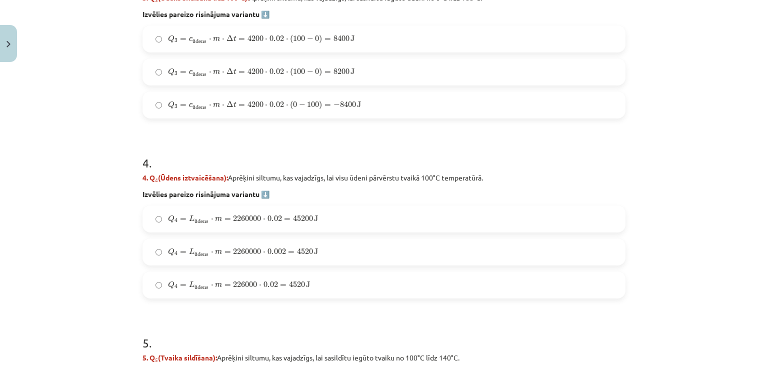
scroll to position [922, 0]
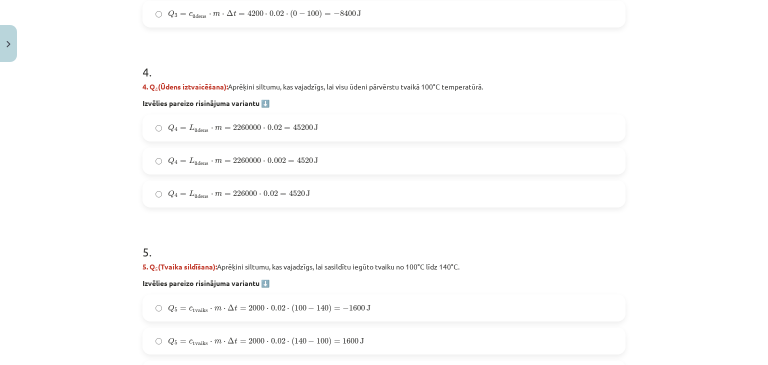
click at [393, 154] on label "Q 4 = L ū dens ⋅ m = 2260000 ⋅ 0.002 = 4520 J Q 4 = L ūdens ⋅ m = 2260000 ⋅ 0.0…" at bounding box center [383, 160] width 481 height 25
click at [292, 346] on label "Q 5 = c tvaiks ⋅ m ⋅ Δ t = 2000 ⋅ 0.02 ⋅ ( 140 − 100 ) = 1600 J Q 5 = c tvaiks …" at bounding box center [383, 340] width 481 height 25
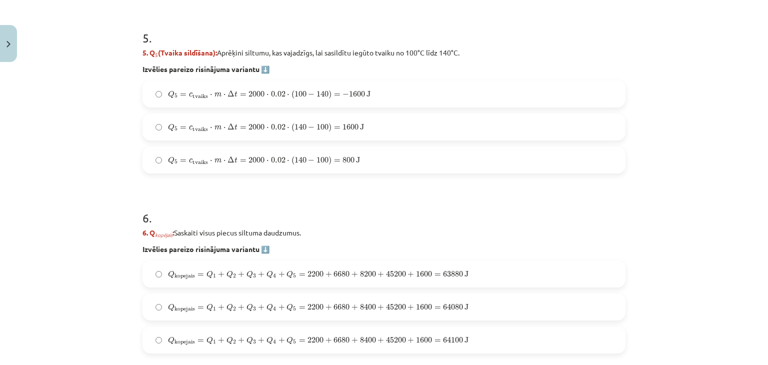
scroll to position [1138, 0]
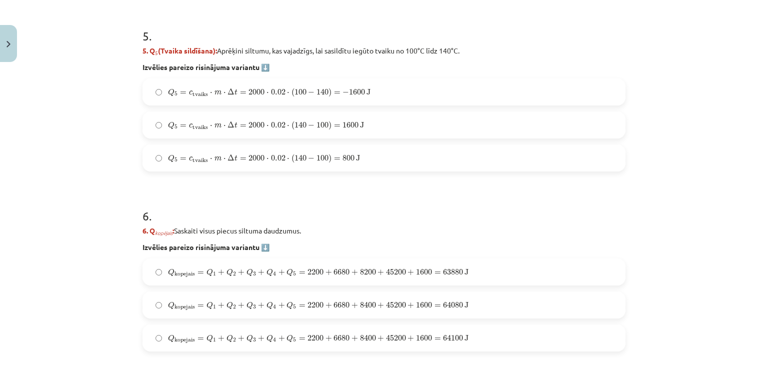
click at [416, 338] on span "1600" at bounding box center [424, 338] width 16 height 6
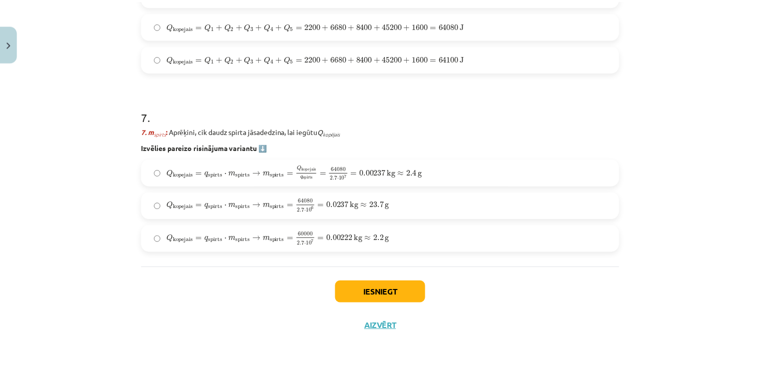
scroll to position [1419, 0]
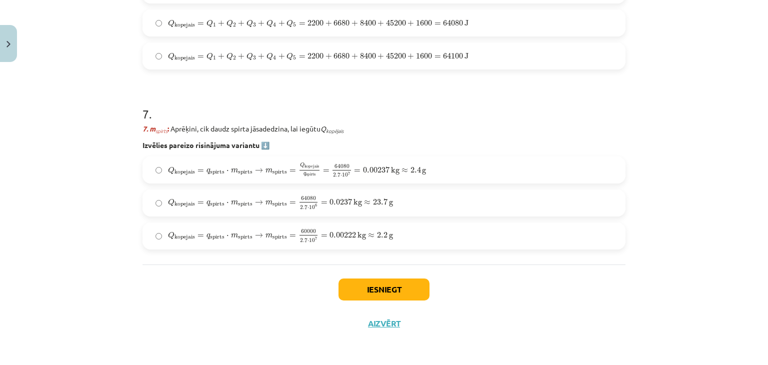
click at [382, 168] on span "0.00237" at bounding box center [376, 170] width 26 height 6
click at [412, 287] on button "Iesniegt" at bounding box center [383, 289] width 91 height 22
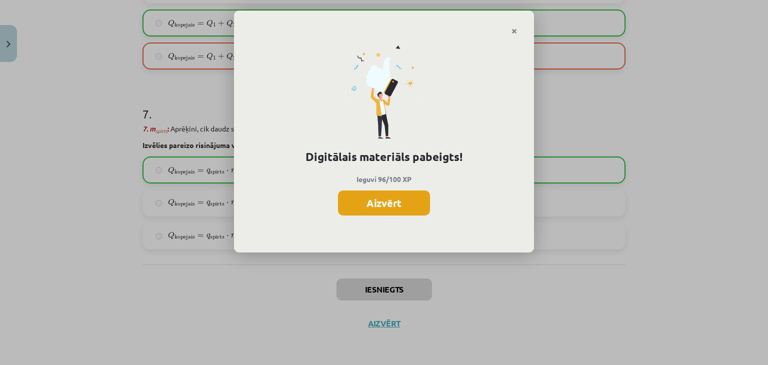
click at [362, 203] on button "Aizvērt" at bounding box center [384, 202] width 92 height 25
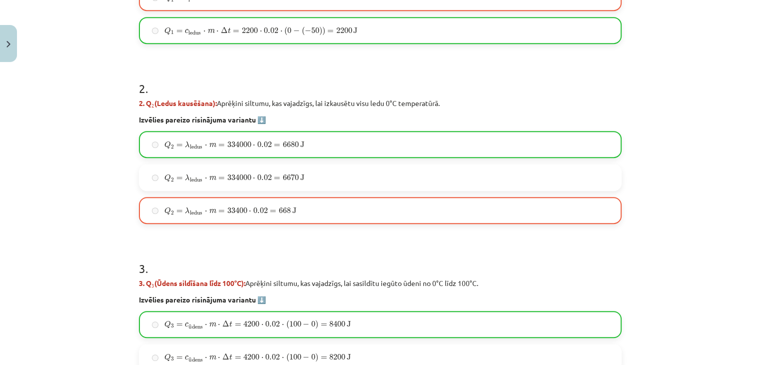
scroll to position [467, 0]
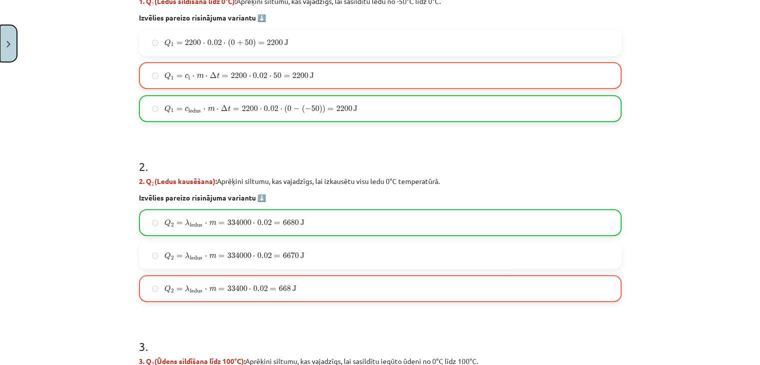
click at [5, 59] on button "Close" at bounding box center [8, 43] width 17 height 37
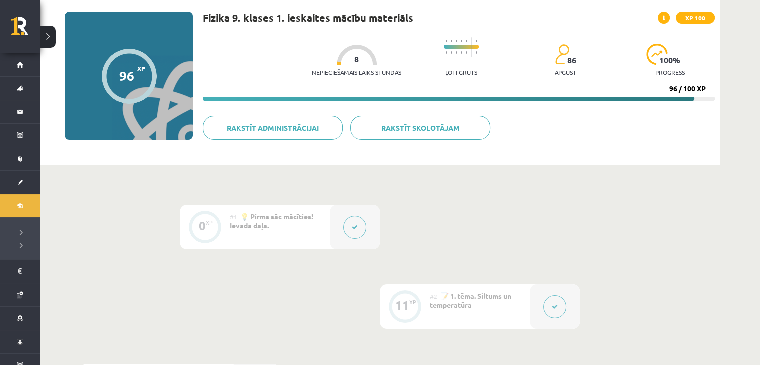
scroll to position [0, 0]
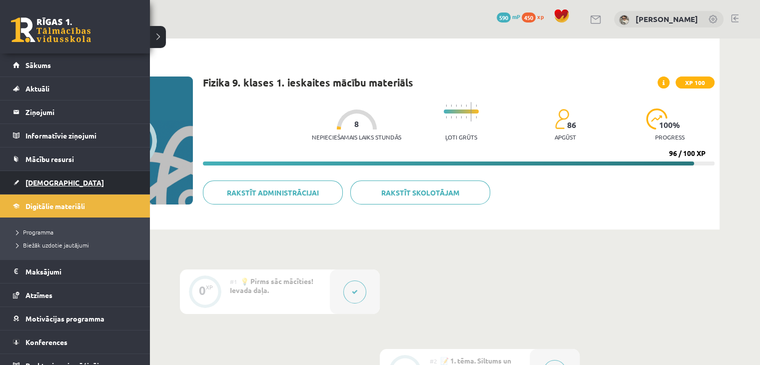
click at [41, 183] on span "[DEMOGRAPHIC_DATA]" at bounding box center [64, 182] width 78 height 9
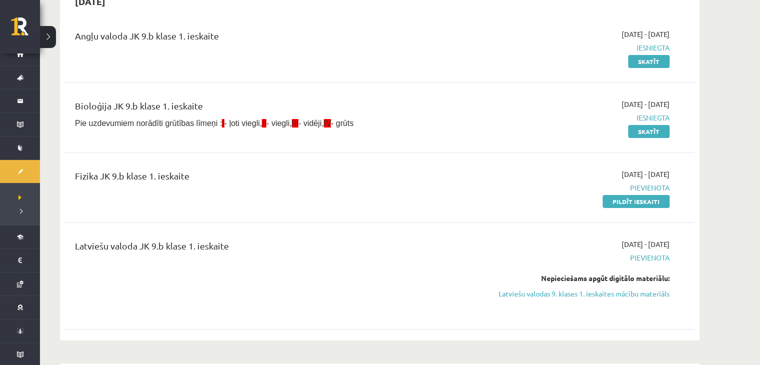
scroll to position [90, 0]
